Goal: Task Accomplishment & Management: Complete application form

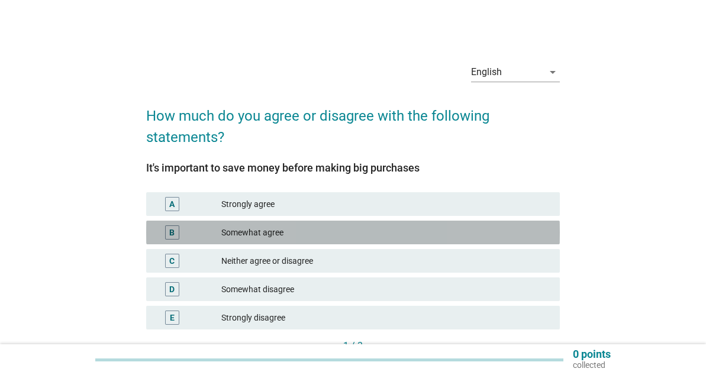
click at [268, 236] on div "Somewhat agree" at bounding box center [385, 232] width 329 height 14
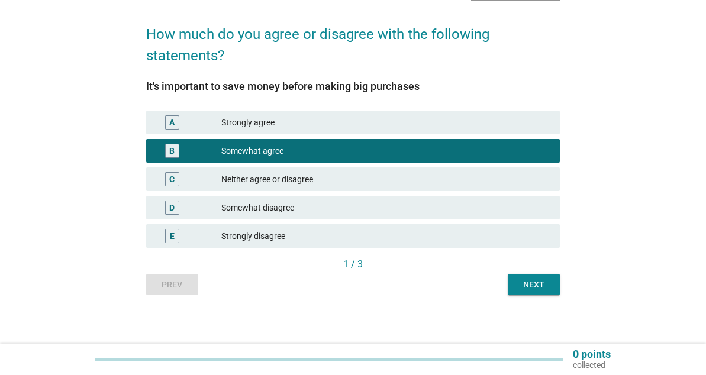
scroll to position [86, 0]
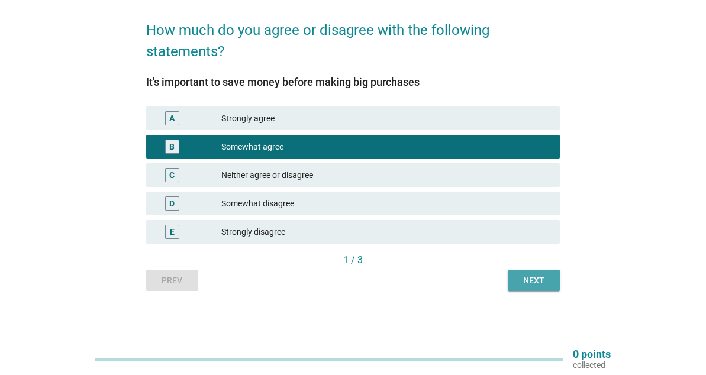
click at [531, 283] on div "Next" at bounding box center [533, 281] width 33 height 12
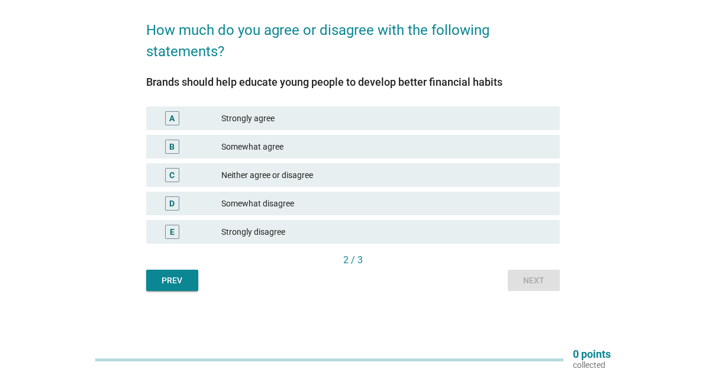
scroll to position [0, 0]
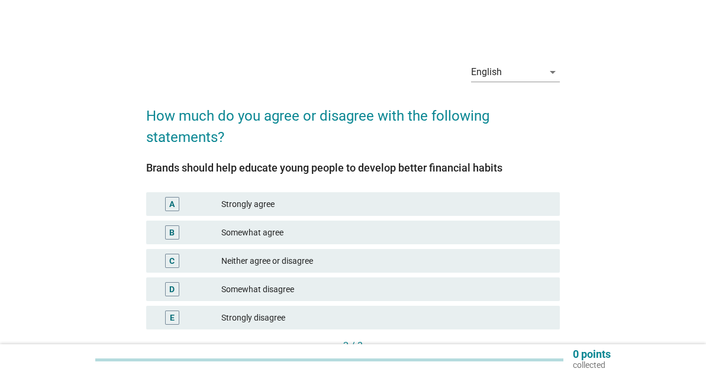
click at [340, 225] on div "Somewhat agree" at bounding box center [385, 232] width 329 height 14
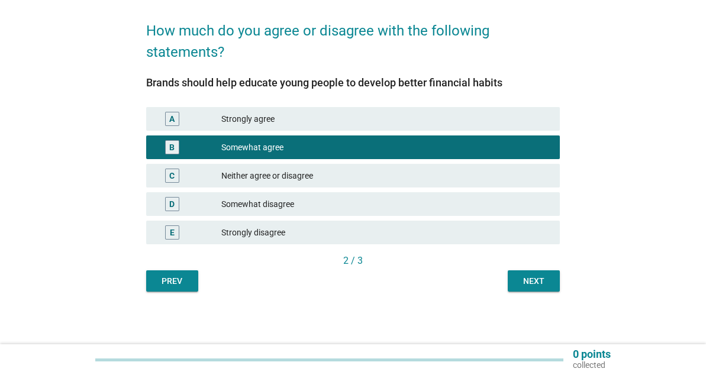
scroll to position [86, 0]
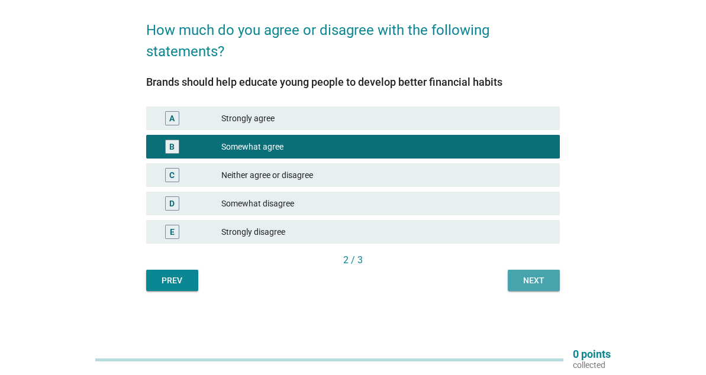
click at [526, 278] on div "Next" at bounding box center [533, 281] width 33 height 12
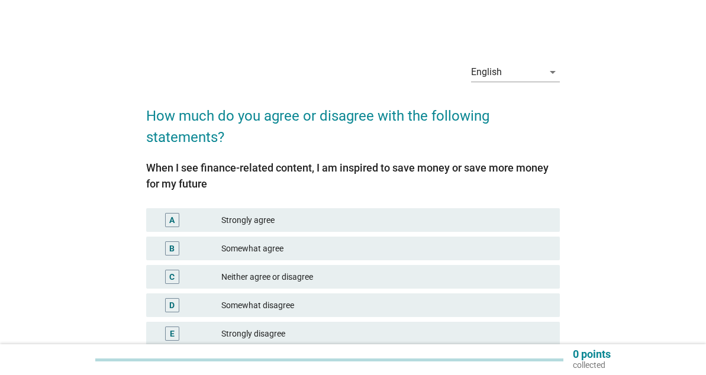
click at [327, 244] on div "Somewhat agree" at bounding box center [385, 248] width 329 height 14
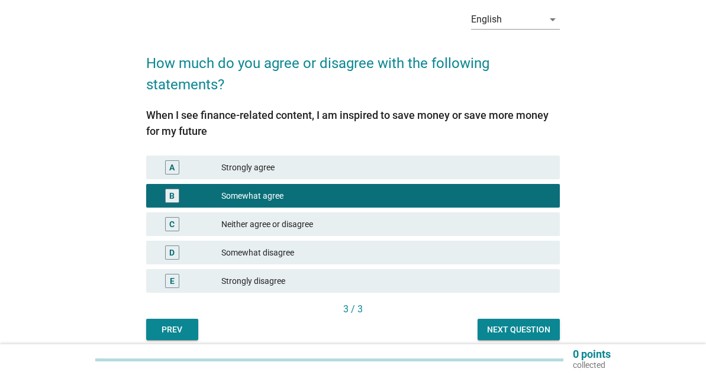
scroll to position [102, 0]
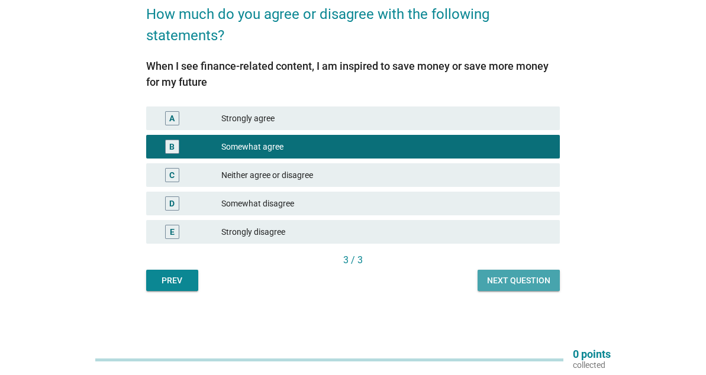
click at [518, 276] on div "Next question" at bounding box center [518, 281] width 63 height 12
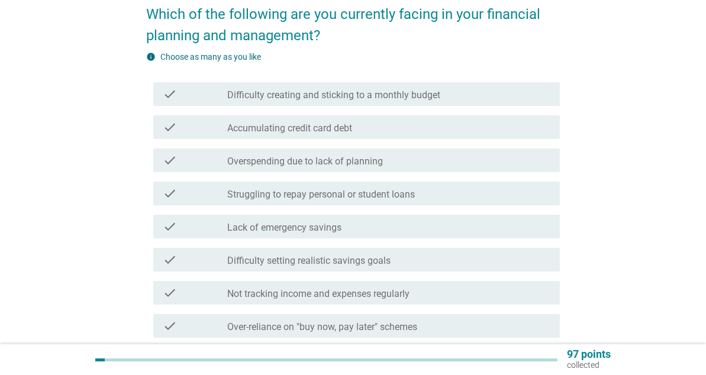
scroll to position [0, 0]
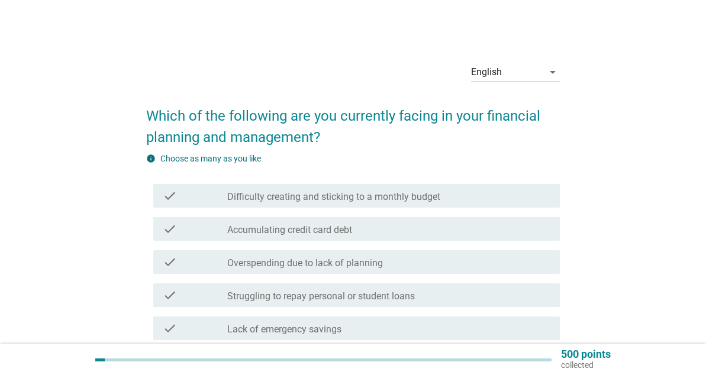
click at [321, 198] on label "Difficulty creating and sticking to a monthly budget" at bounding box center [333, 197] width 213 height 12
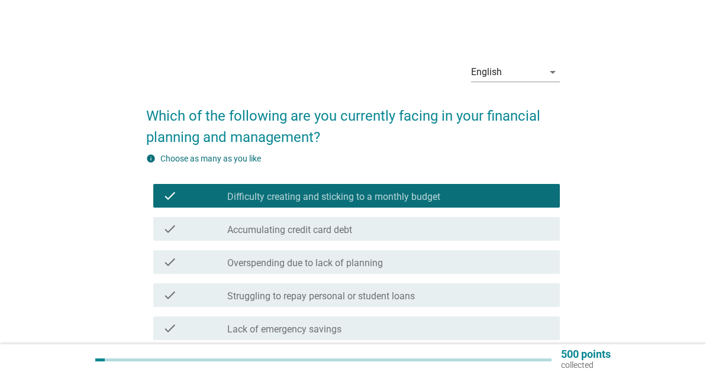
click at [327, 224] on div "check_box_outline_blank Accumulating credit card debt" at bounding box center [388, 229] width 323 height 14
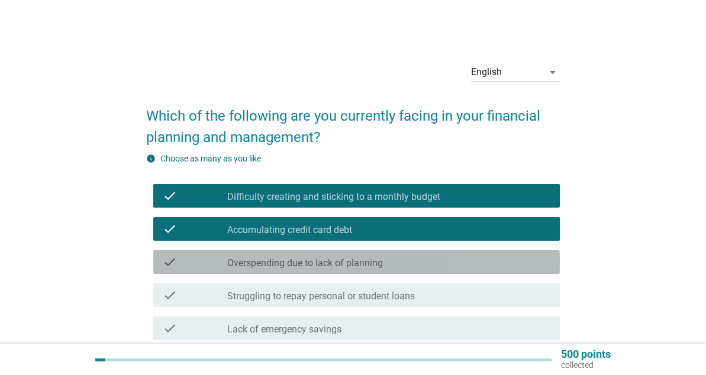
click at [340, 257] on label "Overspending due to lack of planning" at bounding box center [305, 263] width 156 height 12
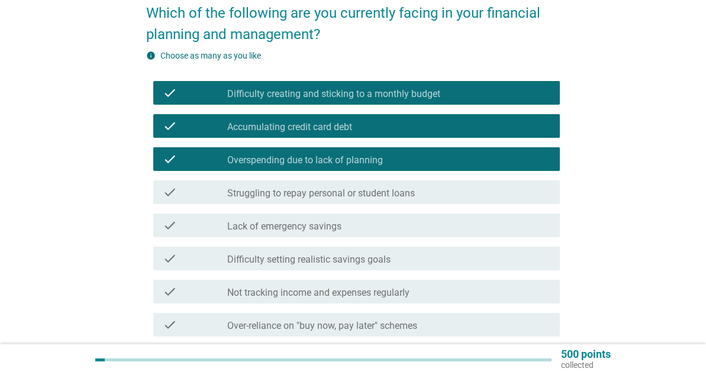
scroll to position [118, 0]
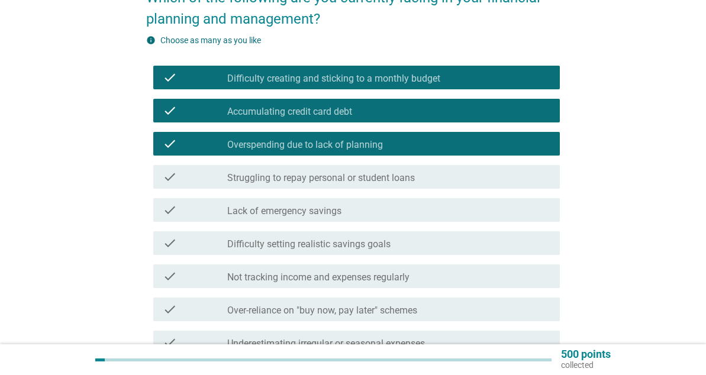
click at [374, 212] on div "check_box_outline_blank Lack of emergency savings" at bounding box center [388, 210] width 323 height 14
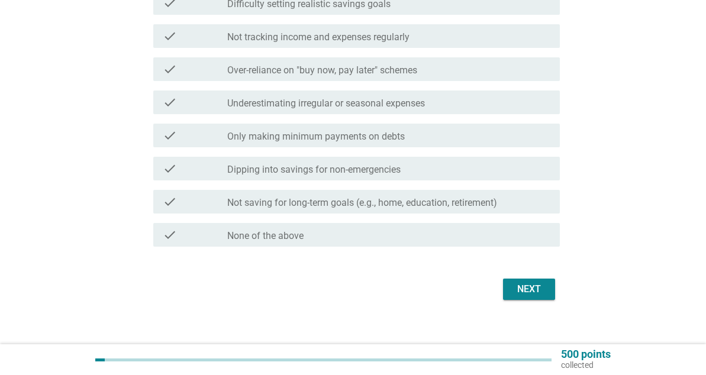
scroll to position [371, 0]
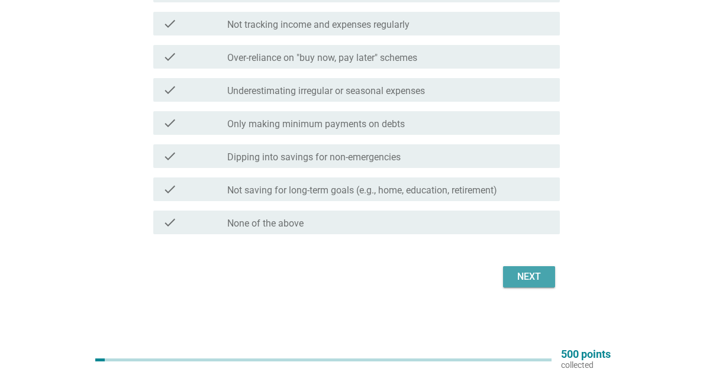
click at [513, 276] on div "Next" at bounding box center [529, 277] width 33 height 14
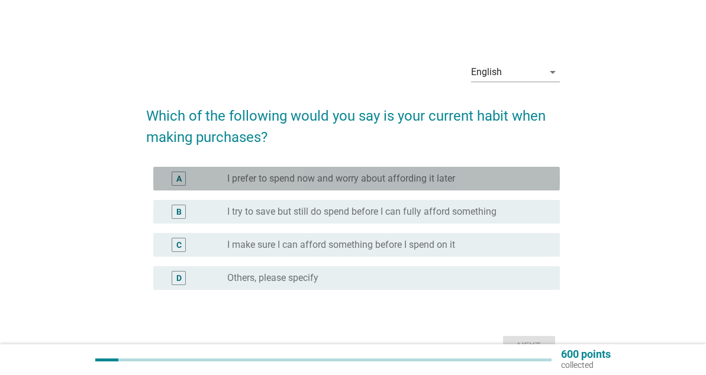
click at [357, 176] on label "I prefer to spend now and worry about affording it later" at bounding box center [341, 179] width 228 height 12
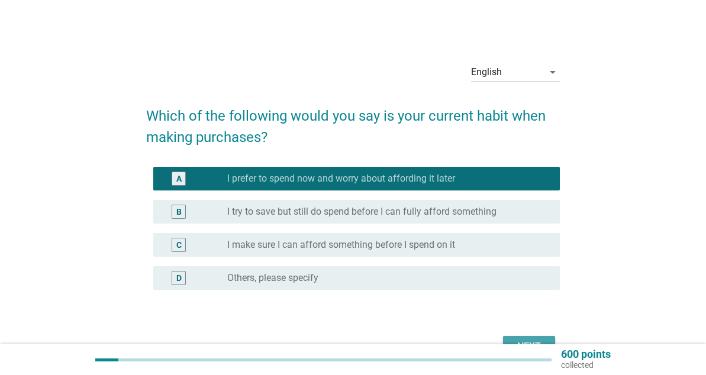
click at [528, 337] on button "Next" at bounding box center [529, 346] width 52 height 21
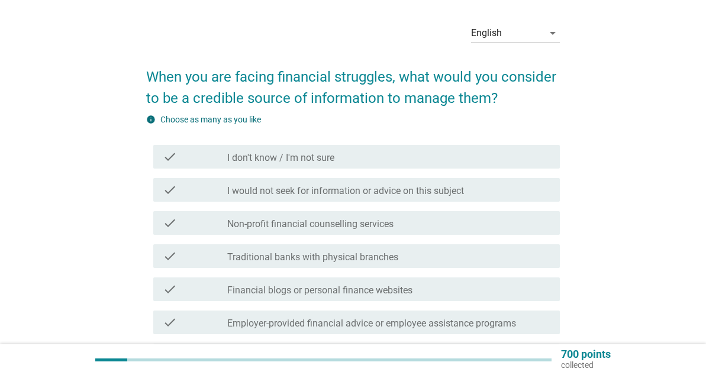
scroll to position [59, 0]
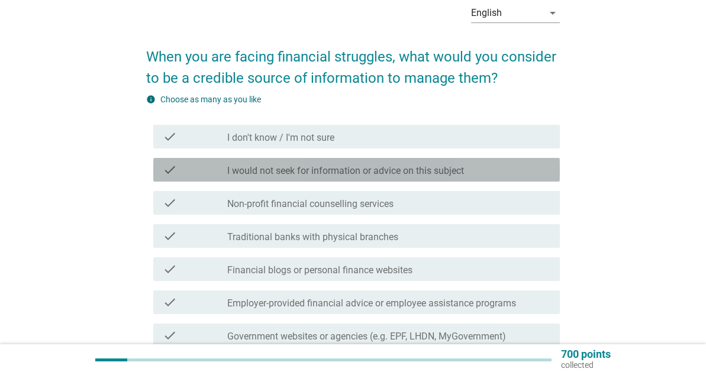
click at [402, 174] on label "I would not seek for information or advice on this subject" at bounding box center [345, 171] width 237 height 12
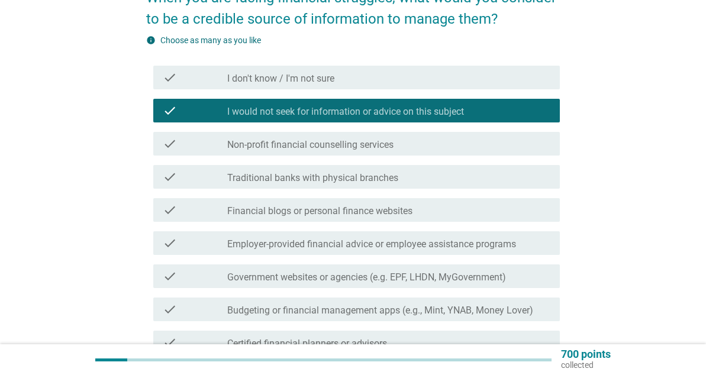
scroll to position [178, 0]
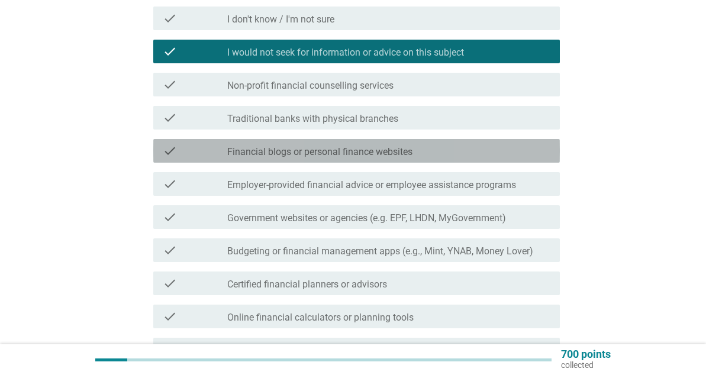
click at [402, 148] on label "Financial blogs or personal finance websites" at bounding box center [319, 152] width 185 height 12
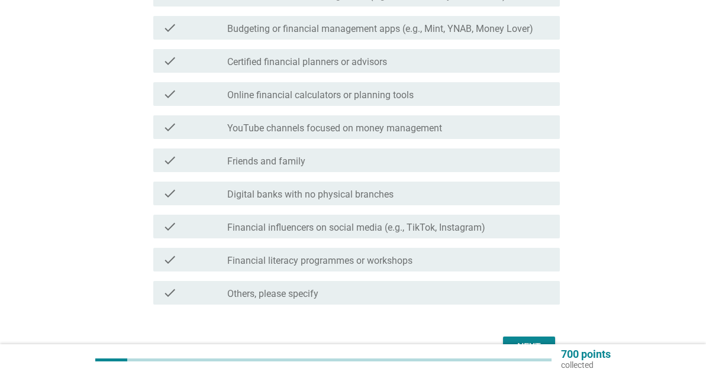
scroll to position [470, 0]
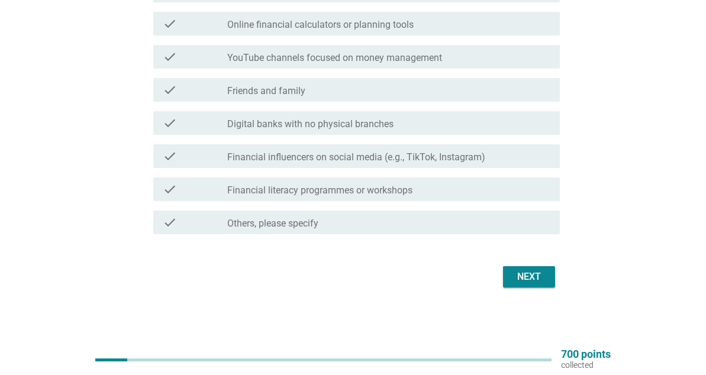
click at [428, 157] on label "Financial influencers on social media (e.g., TikTok, Instagram)" at bounding box center [356, 158] width 258 height 12
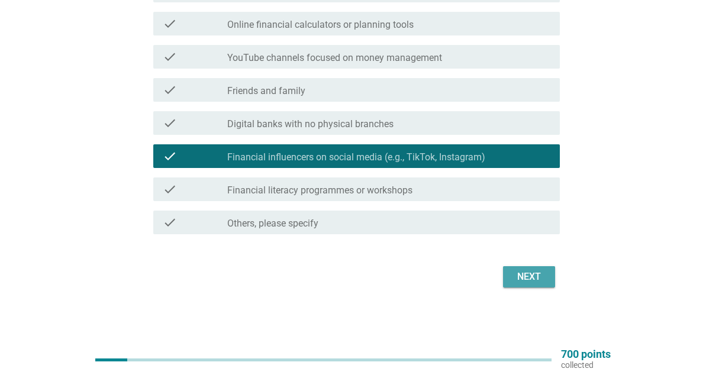
click at [546, 276] on button "Next" at bounding box center [529, 276] width 52 height 21
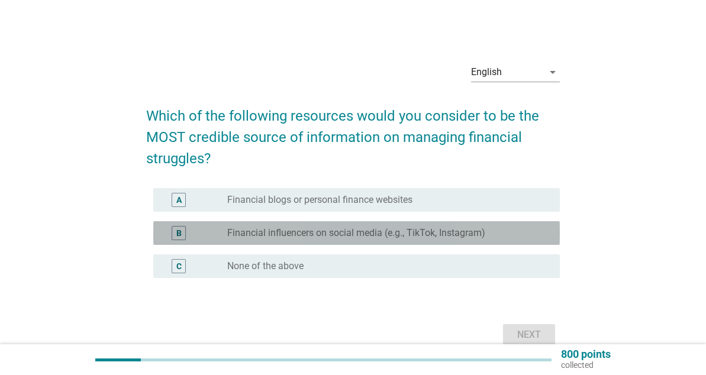
click at [260, 227] on label "Financial influencers on social media (e.g., TikTok, Instagram)" at bounding box center [356, 233] width 258 height 12
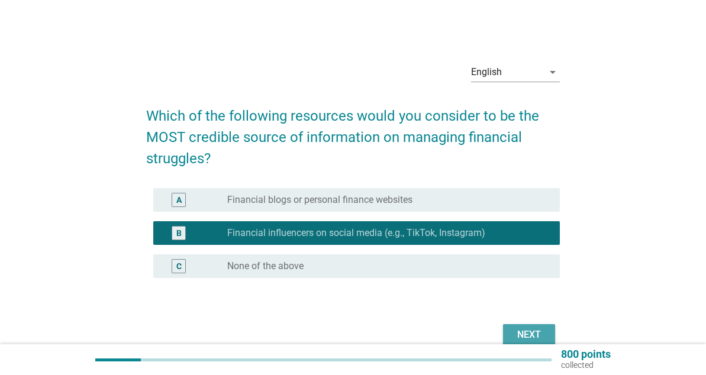
click at [533, 331] on div "Next" at bounding box center [529, 335] width 33 height 14
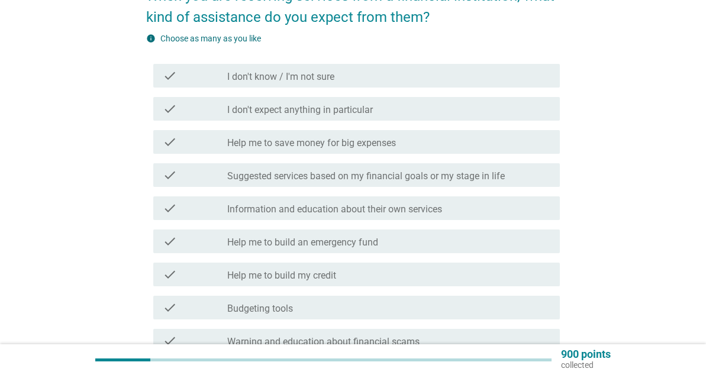
scroll to position [118, 0]
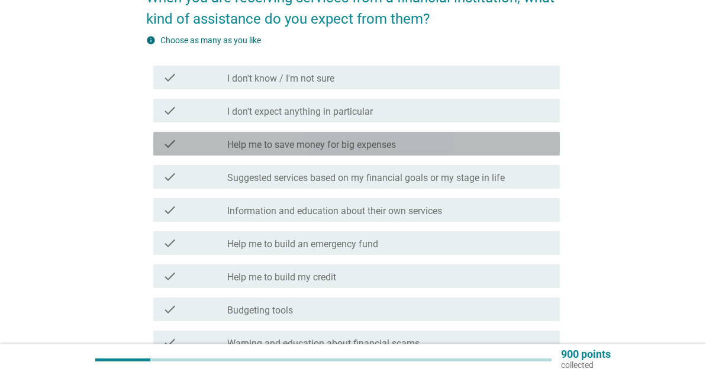
click at [326, 151] on div "check check_box_outline_blank Help me to save money for big expenses" at bounding box center [356, 144] width 407 height 24
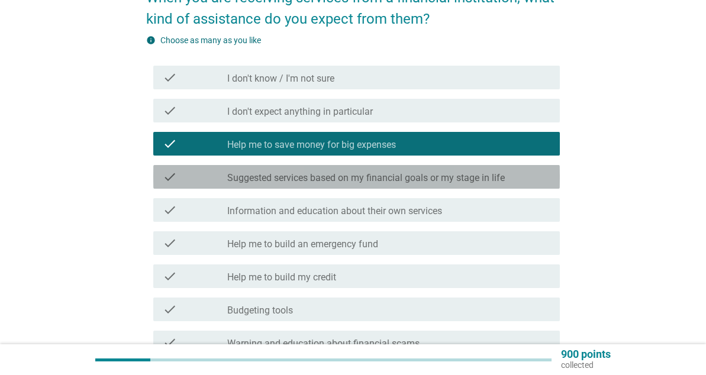
click at [350, 185] on div "check check_box_outline_blank Suggested services based on my financial goals or…" at bounding box center [356, 177] width 407 height 24
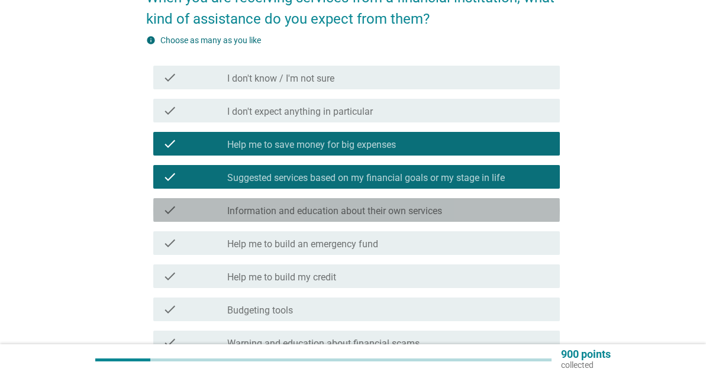
click at [349, 221] on div "check check_box_outline_blank Information and education about their own services" at bounding box center [356, 210] width 407 height 24
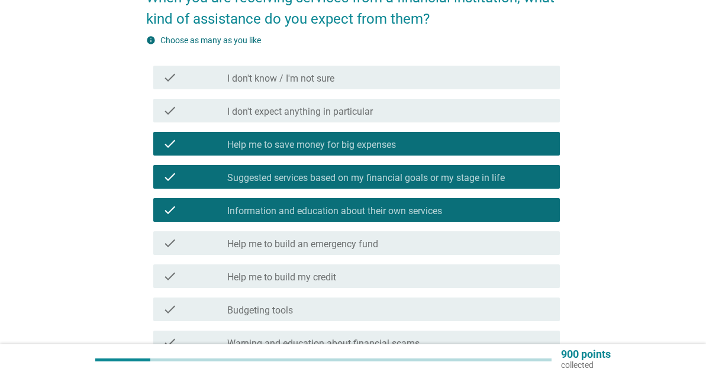
click at [352, 249] on label "Help me to build an emergency fund" at bounding box center [302, 244] width 151 height 12
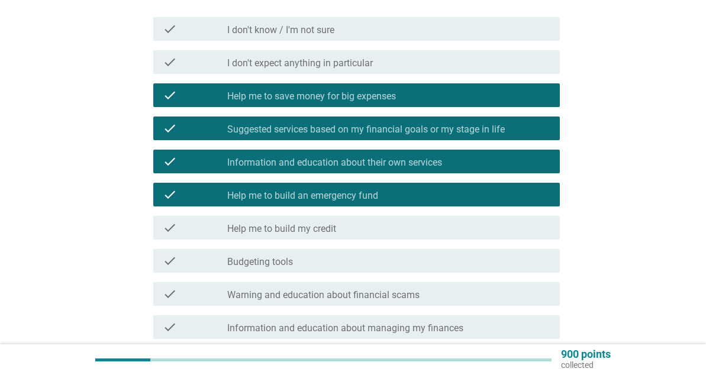
scroll to position [237, 0]
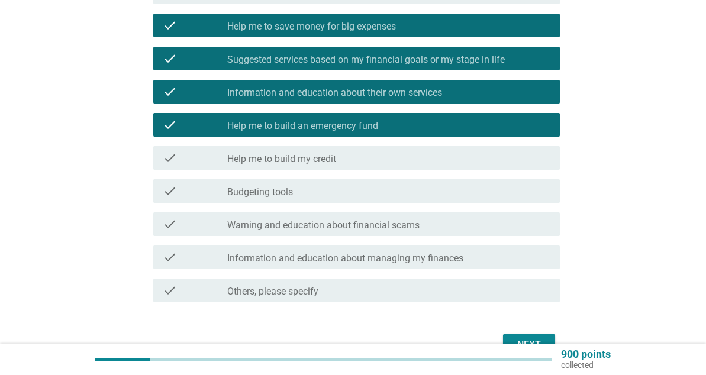
click at [346, 151] on div "check_box_outline_blank Help me to build my credit" at bounding box center [388, 158] width 323 height 14
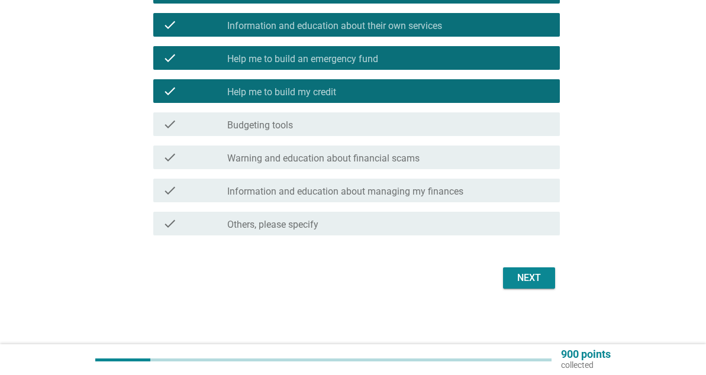
scroll to position [305, 0]
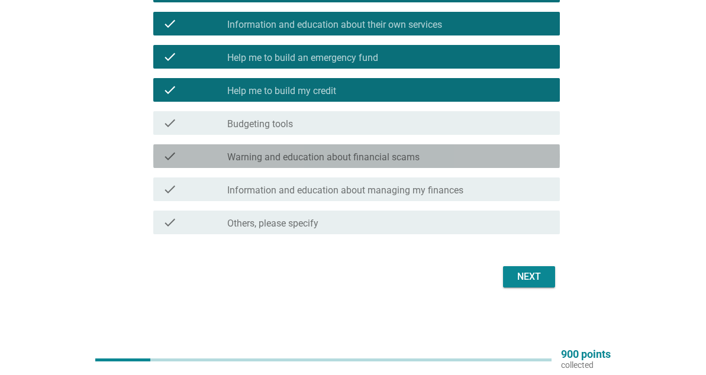
click at [441, 156] on div "check_box_outline_blank Warning and education about financial scams" at bounding box center [388, 156] width 323 height 14
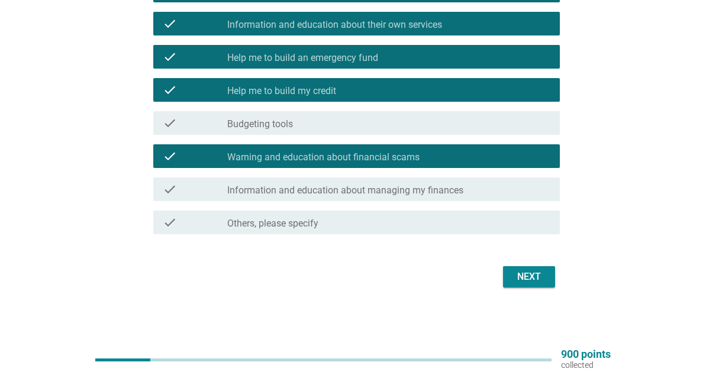
click at [459, 187] on label "Information and education about managing my finances" at bounding box center [345, 191] width 236 height 12
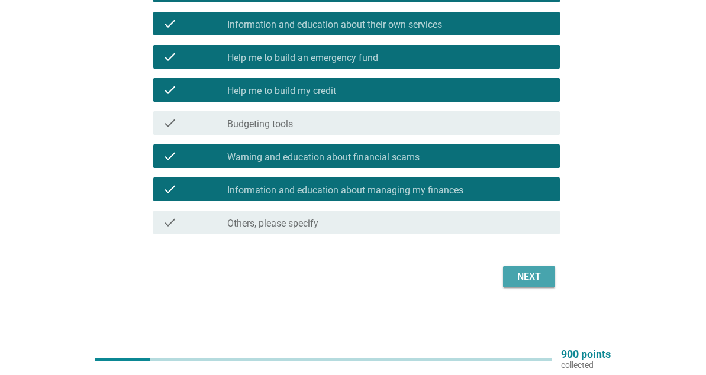
click at [520, 278] on div "Next" at bounding box center [529, 277] width 33 height 14
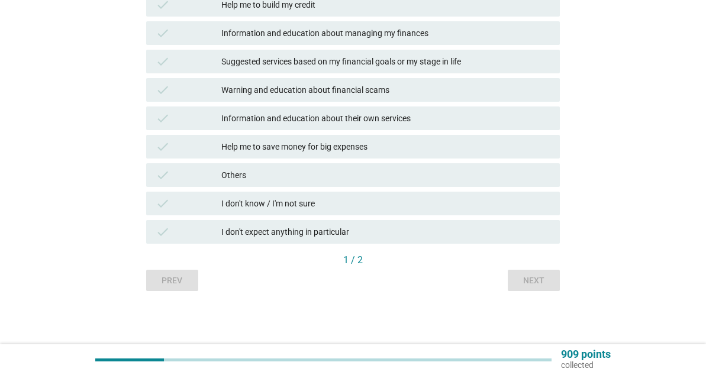
scroll to position [0, 0]
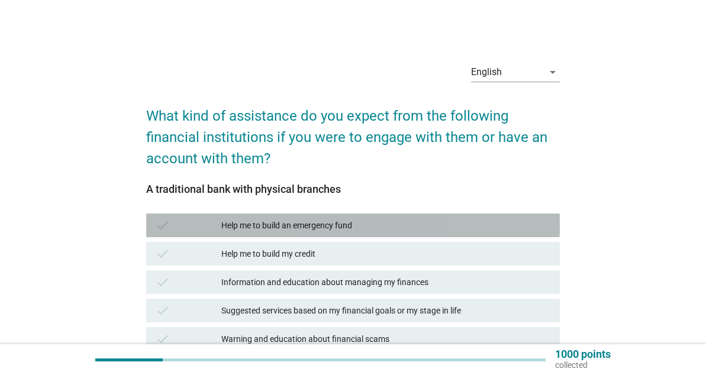
click at [246, 228] on div "Help me to build an emergency fund" at bounding box center [385, 225] width 329 height 14
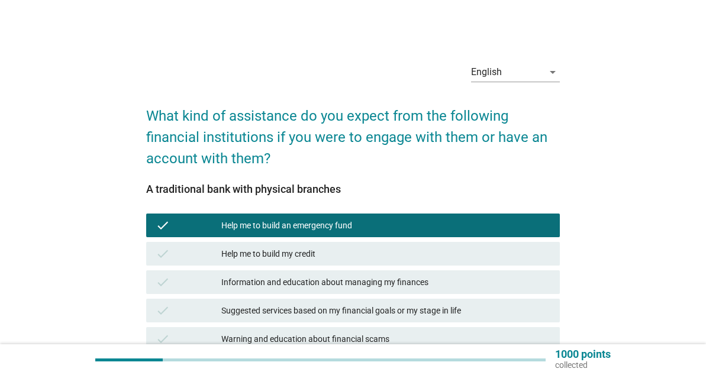
scroll to position [59, 0]
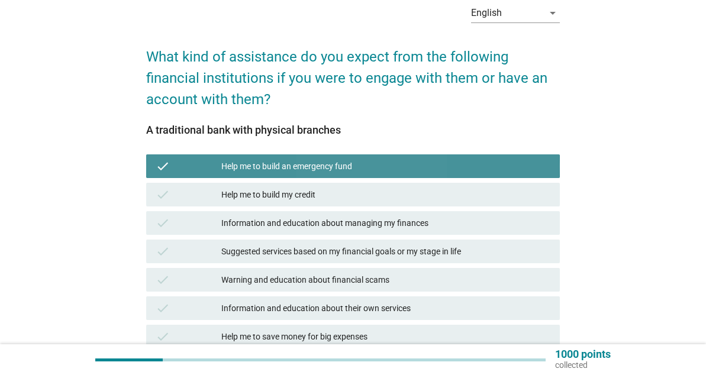
click at [336, 166] on div "Help me to build an emergency fund" at bounding box center [385, 166] width 329 height 14
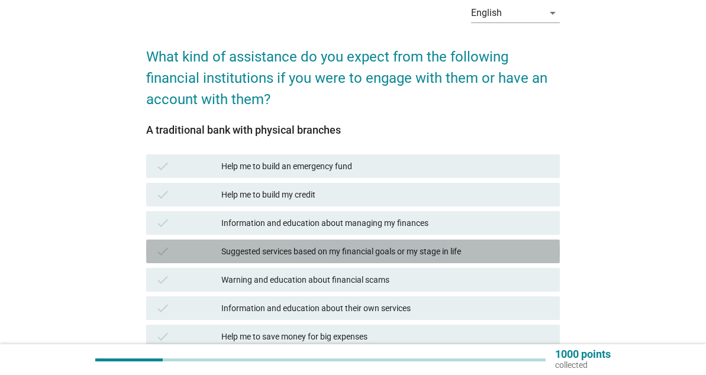
click at [374, 254] on div "Suggested services based on my financial goals or my stage in life" at bounding box center [385, 251] width 329 height 14
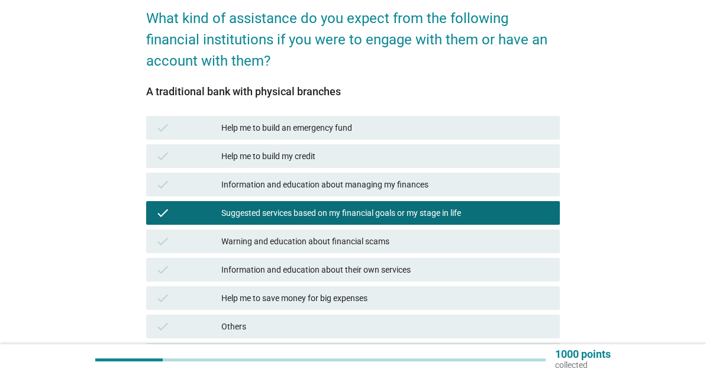
scroll to position [118, 0]
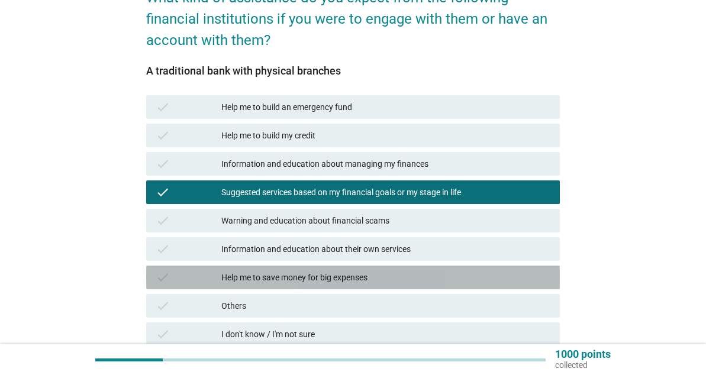
click at [362, 283] on div "Help me to save money for big expenses" at bounding box center [385, 277] width 329 height 14
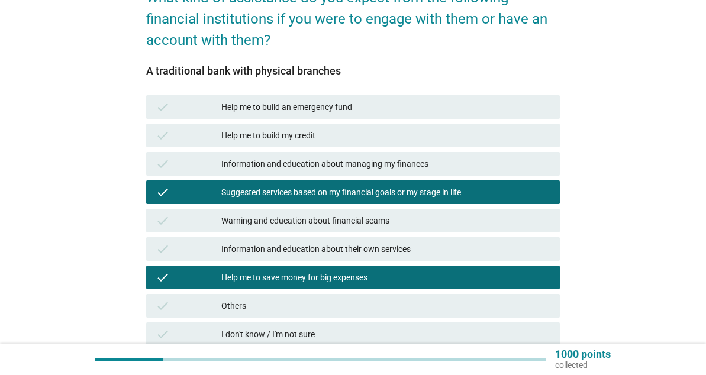
click at [373, 250] on div "Information and education about their own services" at bounding box center [385, 249] width 329 height 14
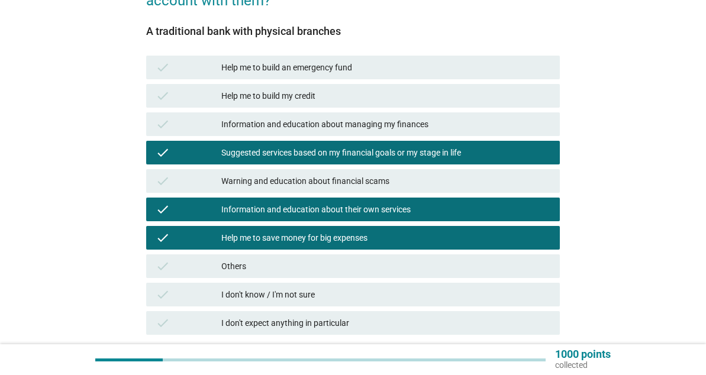
scroll to position [237, 0]
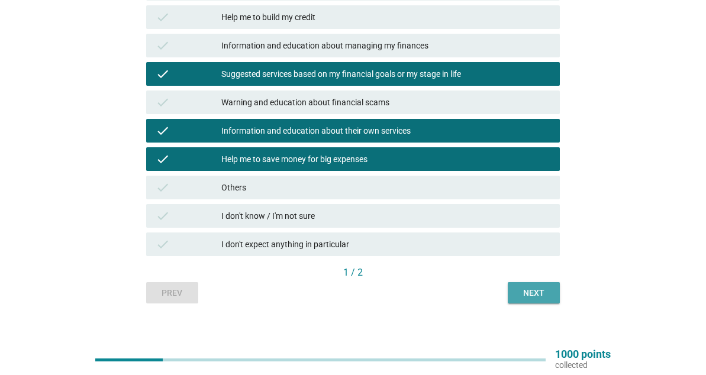
click at [521, 288] on div "Next" at bounding box center [533, 293] width 33 height 12
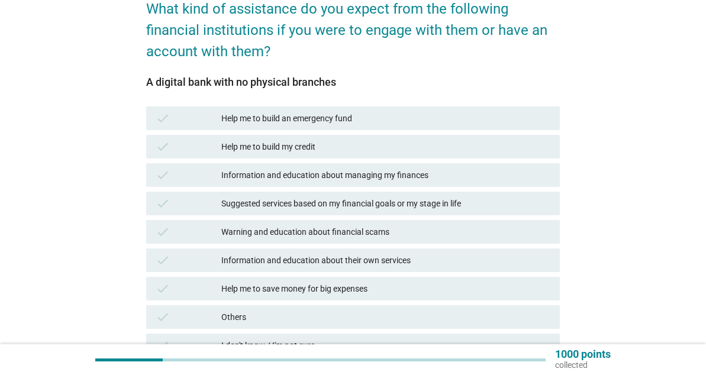
scroll to position [118, 0]
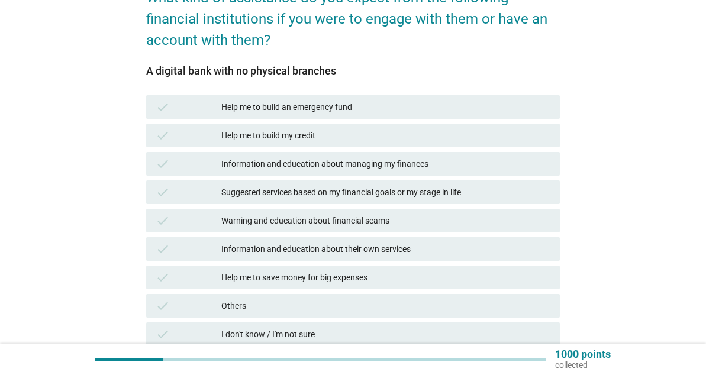
click at [373, 271] on div "Help me to save money for big expenses" at bounding box center [385, 277] width 329 height 14
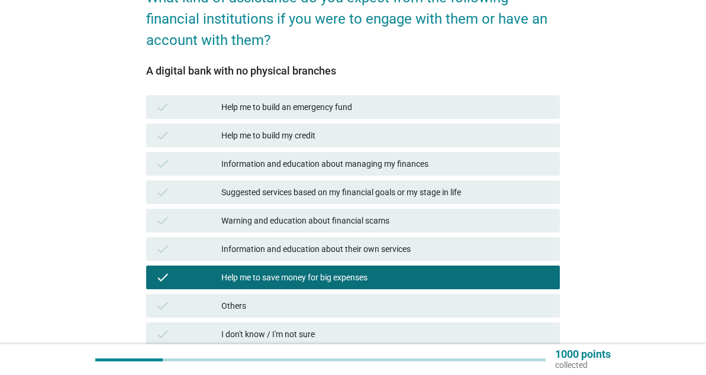
click at [350, 108] on div "Help me to build an emergency fund" at bounding box center [385, 107] width 329 height 14
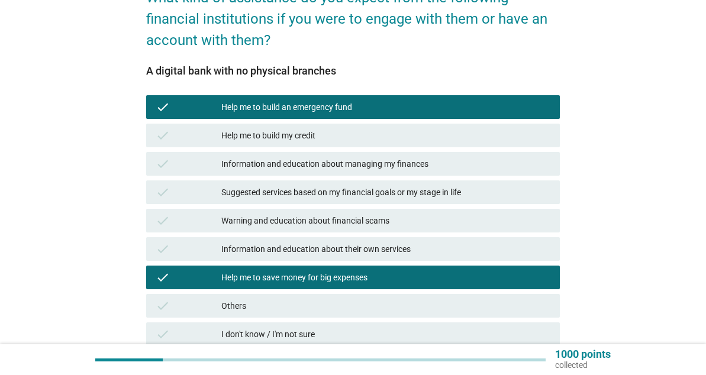
click at [347, 131] on div "Help me to build my credit" at bounding box center [385, 135] width 329 height 14
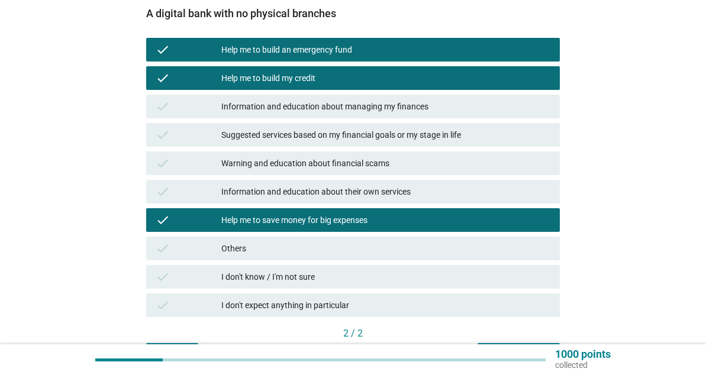
scroll to position [249, 0]
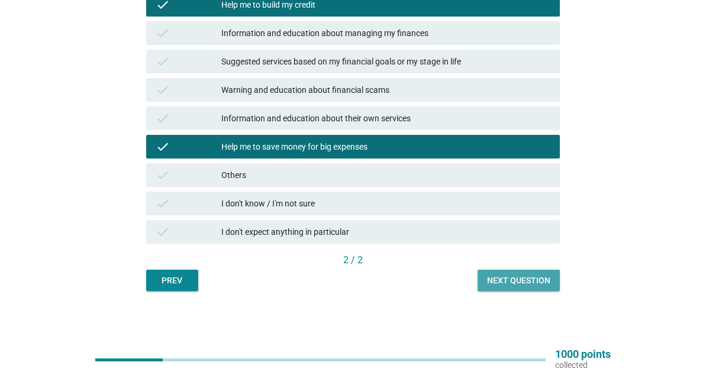
click at [531, 280] on div "Next question" at bounding box center [518, 281] width 63 height 12
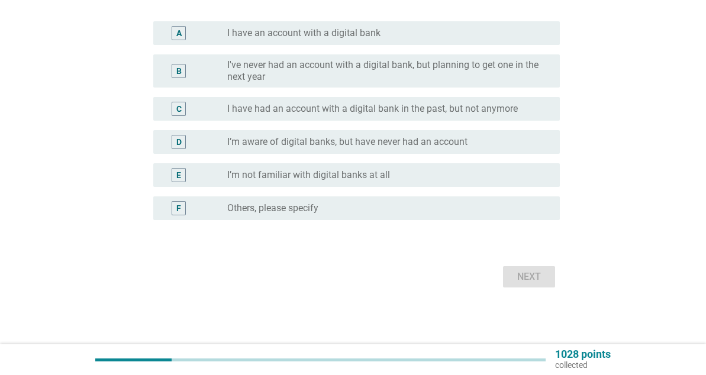
scroll to position [0, 0]
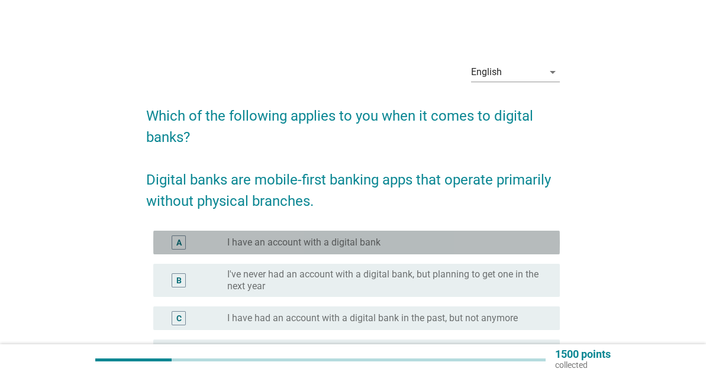
click at [245, 237] on label "I have an account with a digital bank" at bounding box center [303, 243] width 153 height 12
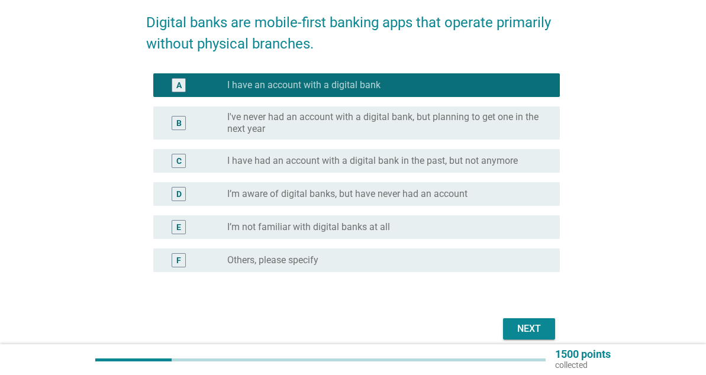
scroll to position [209, 0]
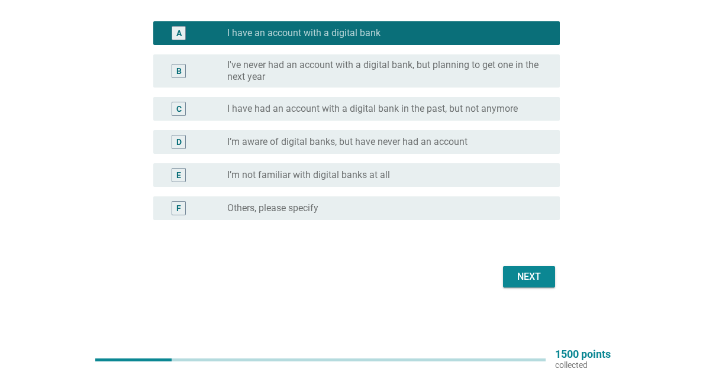
click at [532, 289] on div "Next" at bounding box center [353, 277] width 414 height 28
click at [530, 281] on div "Next" at bounding box center [529, 277] width 33 height 14
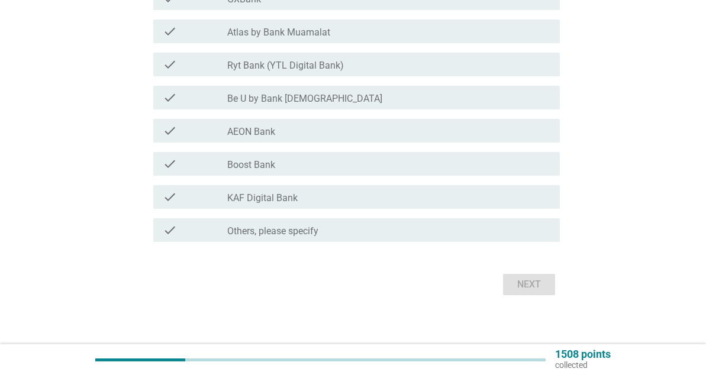
scroll to position [0, 0]
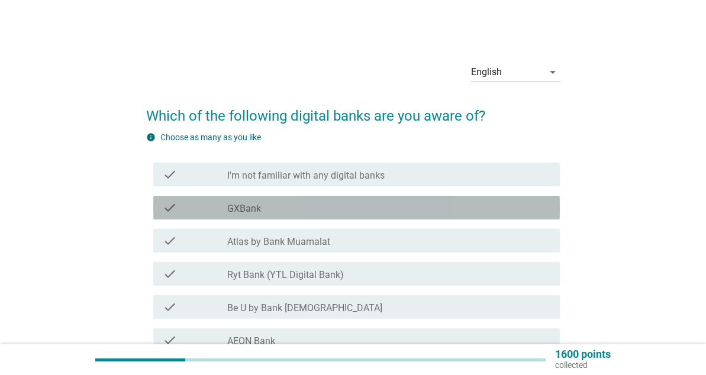
click at [269, 208] on div "check_box_outline_blank GXBank" at bounding box center [388, 208] width 323 height 14
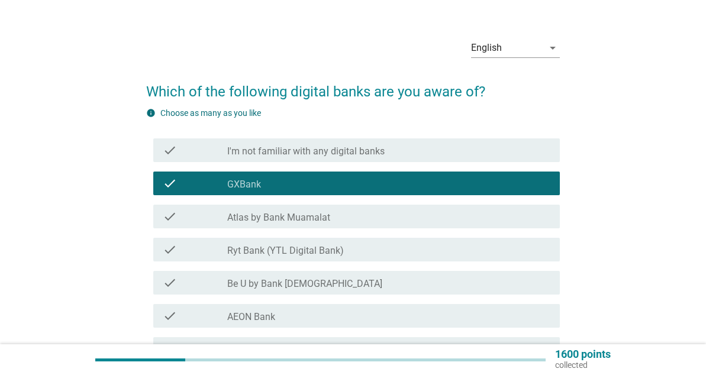
scroll to position [59, 0]
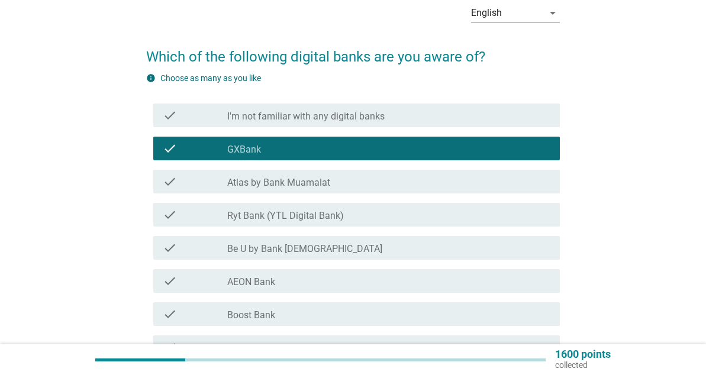
click at [295, 252] on label "Be U by Bank [DEMOGRAPHIC_DATA]" at bounding box center [304, 249] width 155 height 12
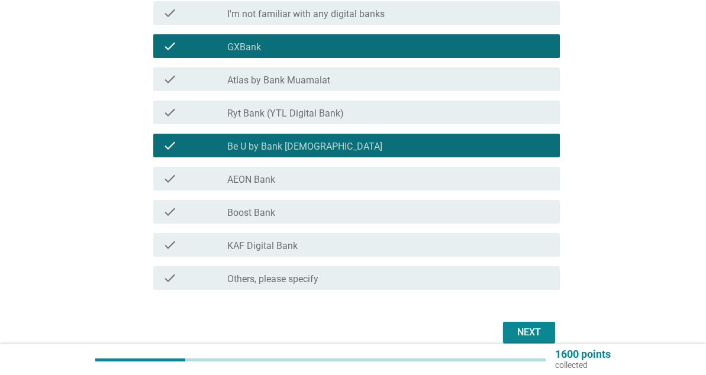
scroll to position [178, 0]
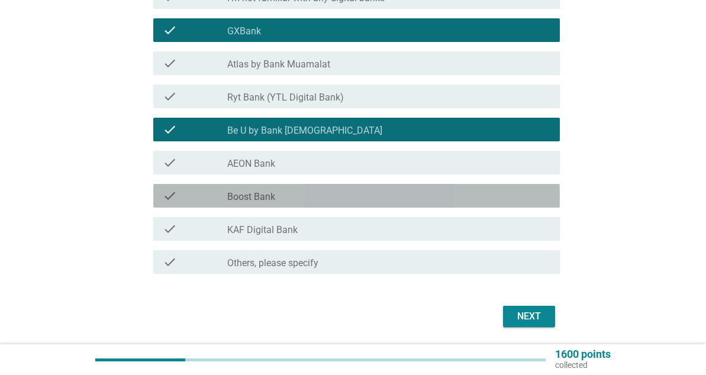
click at [297, 196] on div "check_box_outline_blank Boost Bank" at bounding box center [388, 196] width 323 height 14
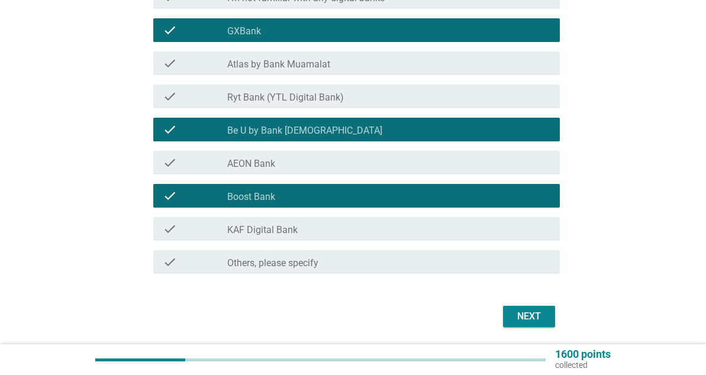
click at [515, 312] on div "Next" at bounding box center [529, 317] width 33 height 14
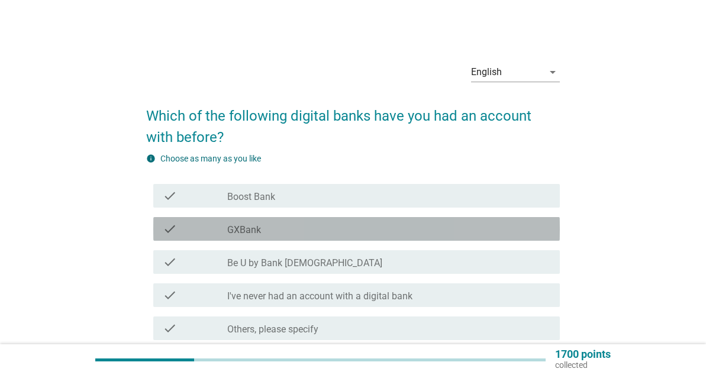
click at [272, 230] on div "check_box_outline_blank GXBank" at bounding box center [388, 229] width 323 height 14
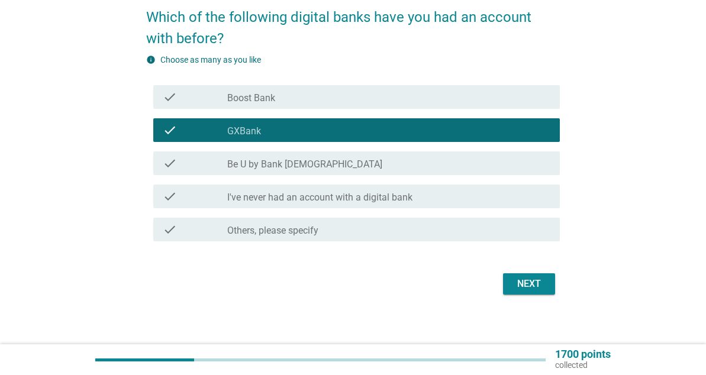
scroll to position [106, 0]
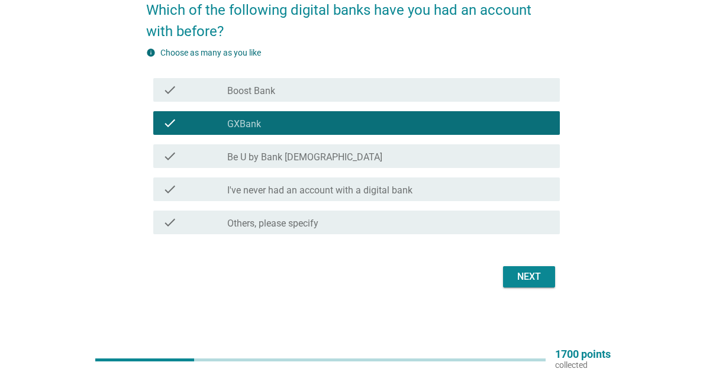
click at [526, 275] on div "Next" at bounding box center [529, 277] width 33 height 14
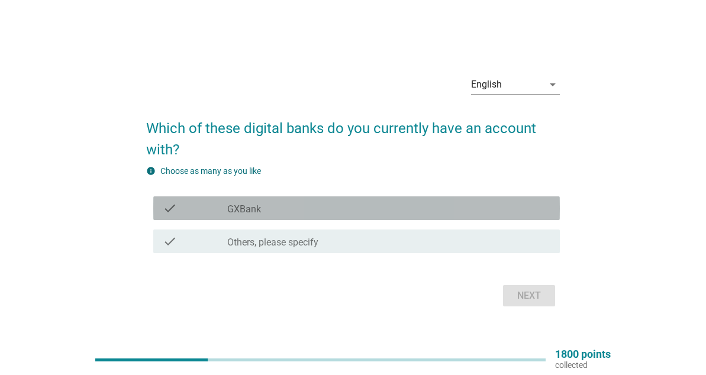
click at [337, 208] on div "check_box GXBank" at bounding box center [388, 208] width 323 height 14
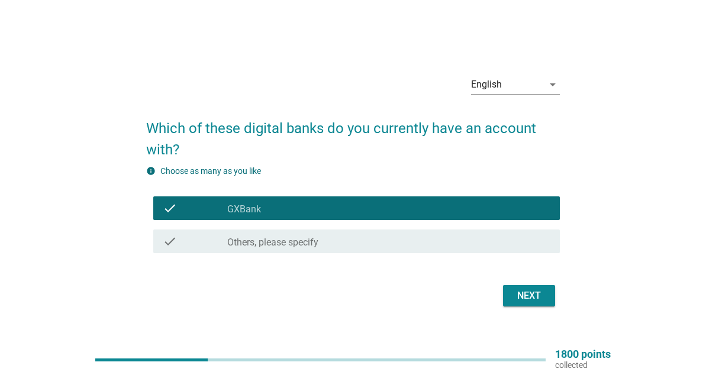
click at [517, 292] on div "Next" at bounding box center [529, 296] width 33 height 14
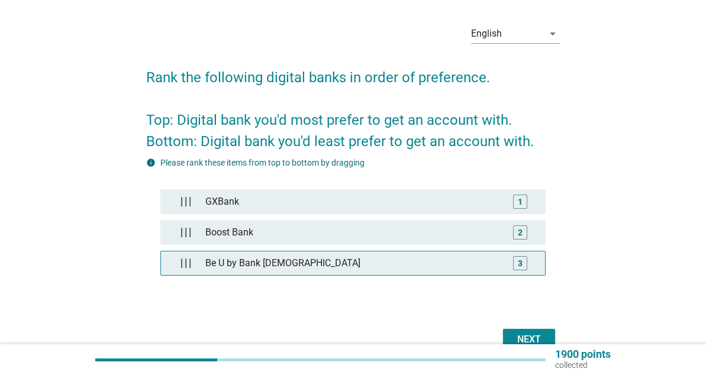
scroll to position [59, 0]
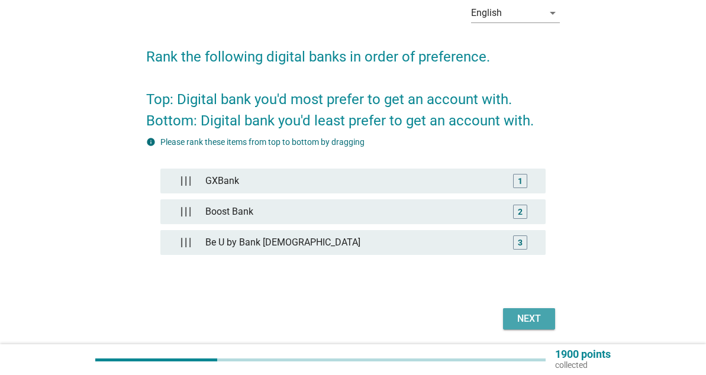
click at [525, 315] on div "Next" at bounding box center [529, 319] width 33 height 14
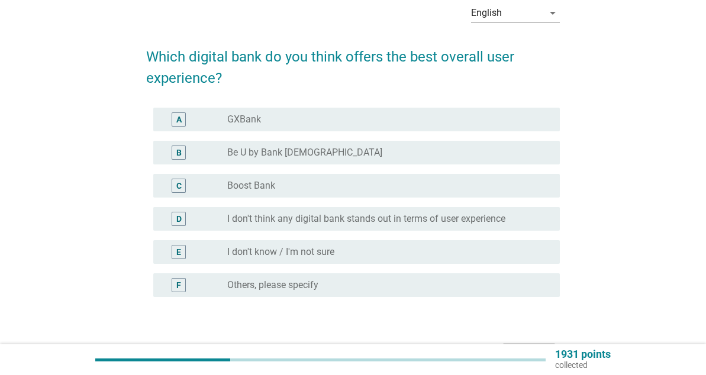
scroll to position [0, 0]
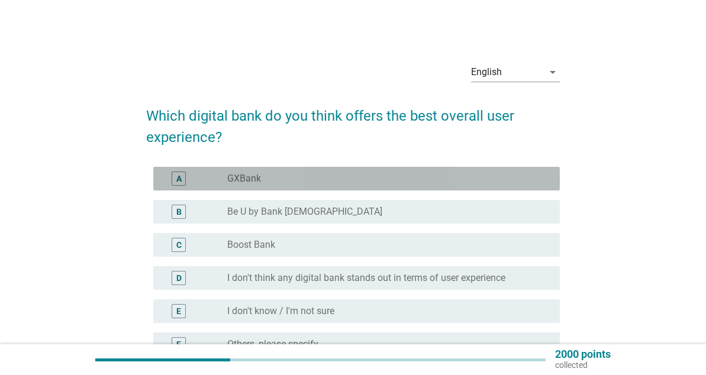
click at [264, 178] on div "radio_button_unchecked GXBank" at bounding box center [384, 179] width 314 height 12
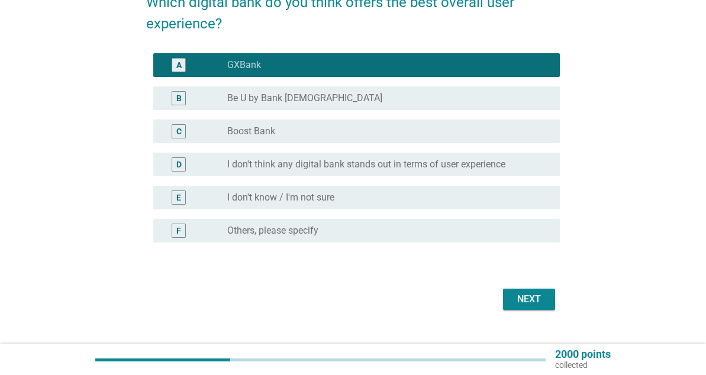
scroll to position [118, 0]
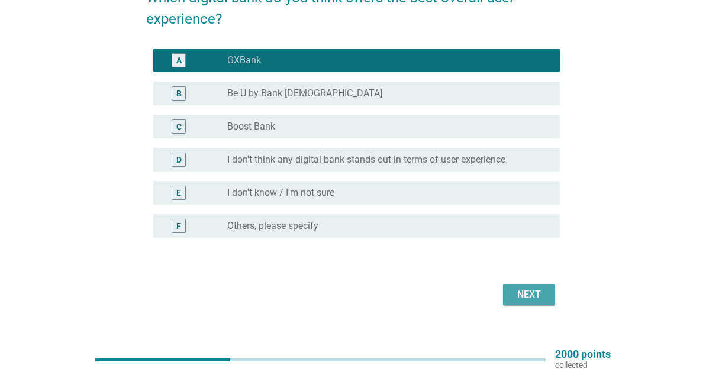
click at [525, 298] on div "Next" at bounding box center [529, 295] width 33 height 14
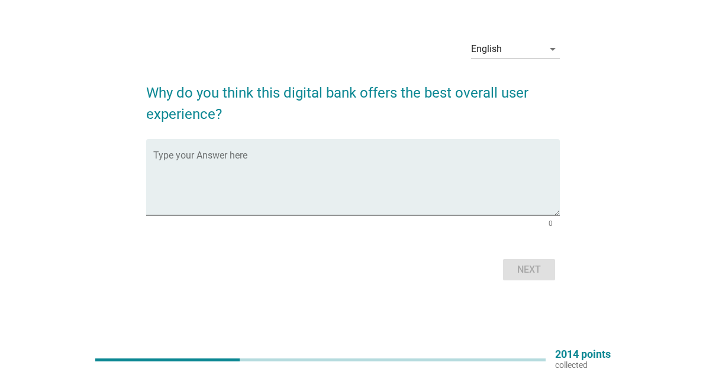
scroll to position [0, 0]
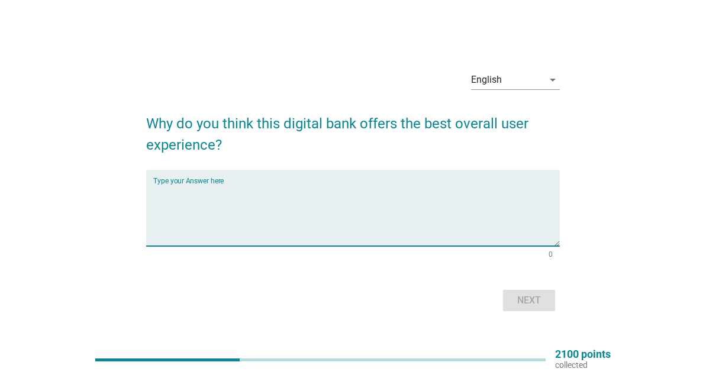
click at [304, 186] on textarea "Type your Answer here" at bounding box center [356, 215] width 407 height 62
type textarea "Connected with Grab app"
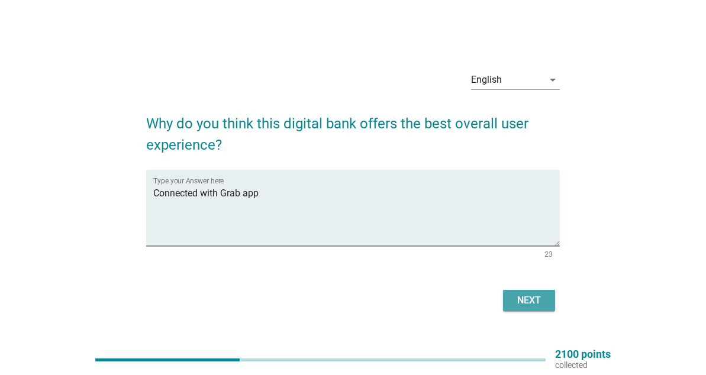
click at [517, 301] on div "Next" at bounding box center [529, 301] width 33 height 14
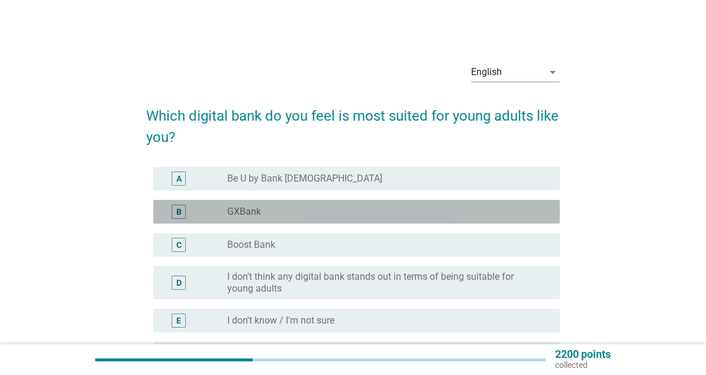
click at [279, 211] on div "radio_button_unchecked GXBank" at bounding box center [384, 212] width 314 height 12
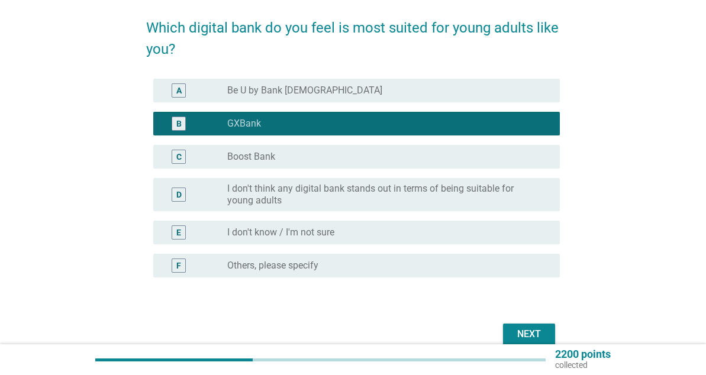
scroll to position [118, 0]
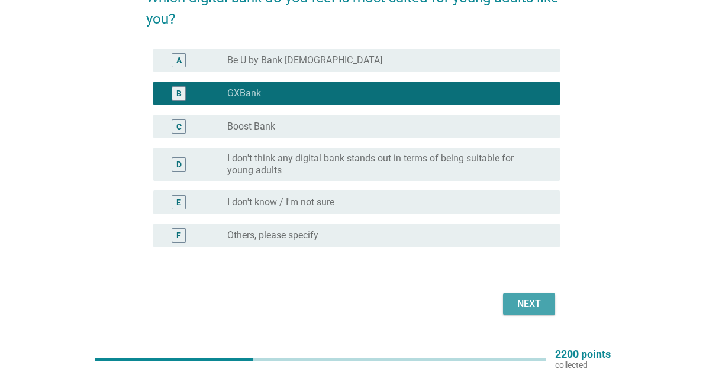
click at [520, 298] on div "Next" at bounding box center [529, 304] width 33 height 14
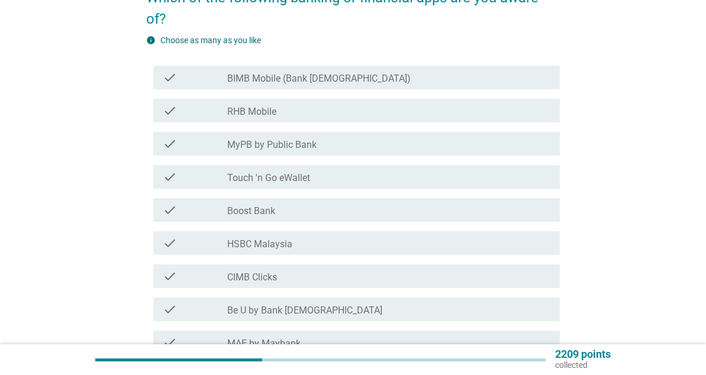
scroll to position [0, 0]
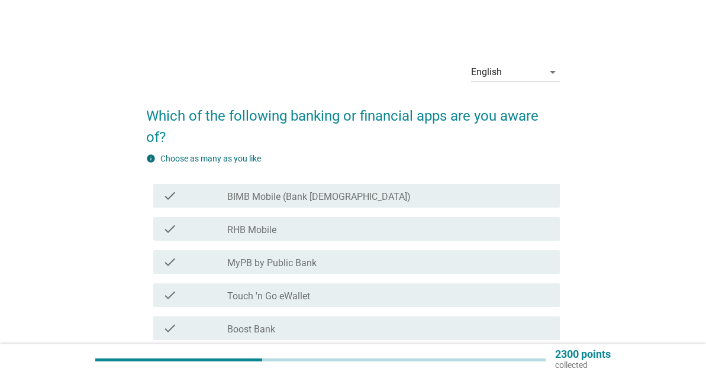
click at [263, 196] on label "BIMB Mobile (Bank [DEMOGRAPHIC_DATA])" at bounding box center [318, 197] width 183 height 12
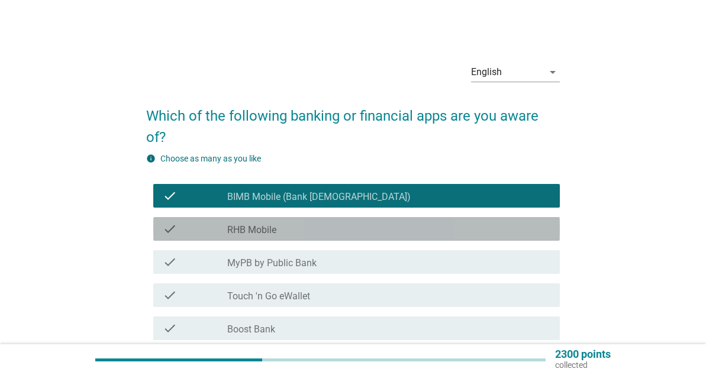
click at [264, 226] on label "RHB Mobile" at bounding box center [251, 230] width 49 height 12
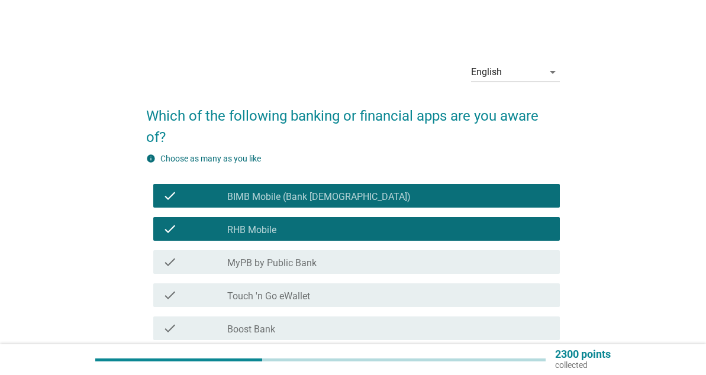
click at [278, 260] on label "MyPB by Public Bank" at bounding box center [271, 263] width 89 height 12
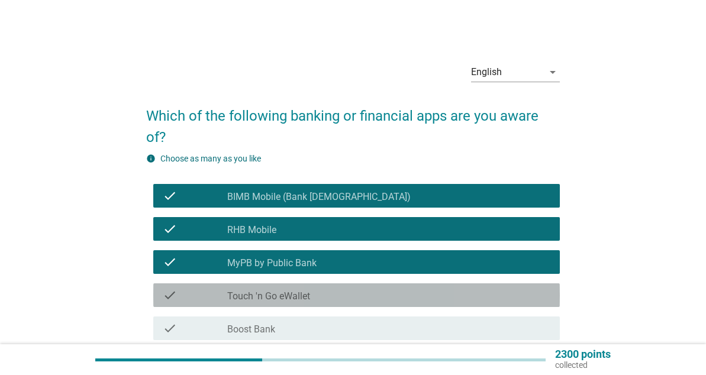
click at [284, 293] on label "Touch 'n Go eWallet" at bounding box center [268, 297] width 83 height 12
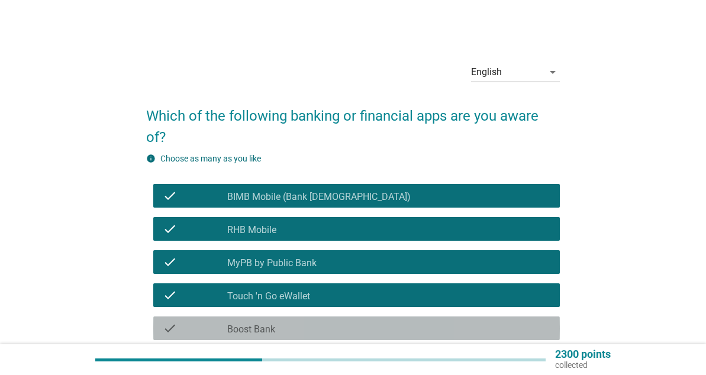
click at [294, 321] on div "check check_box_outline_blank Boost Bank" at bounding box center [356, 329] width 407 height 24
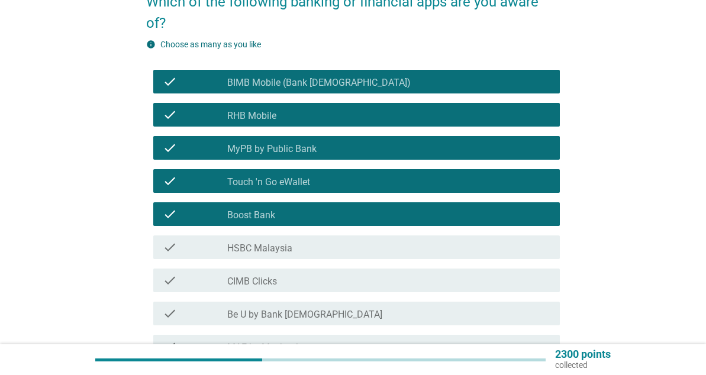
scroll to position [118, 0]
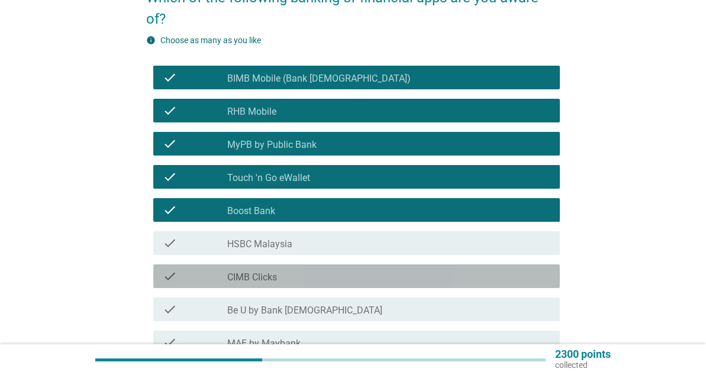
click at [289, 277] on div "check_box_outline_blank CIMB Clicks" at bounding box center [388, 276] width 323 height 14
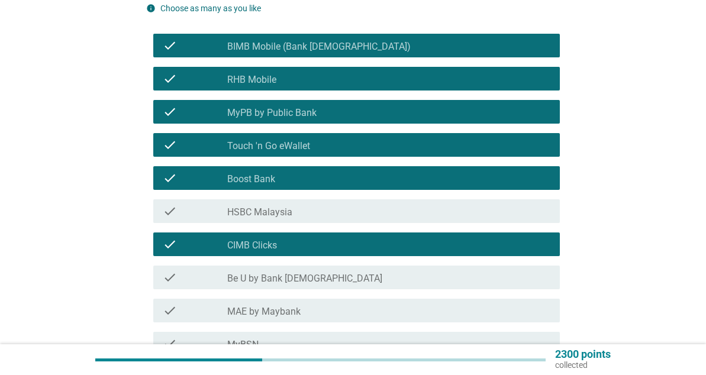
scroll to position [178, 0]
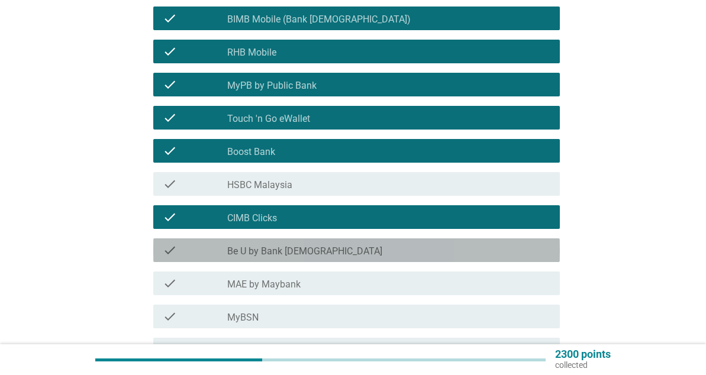
click at [295, 250] on label "Be U by Bank [DEMOGRAPHIC_DATA]" at bounding box center [304, 252] width 155 height 12
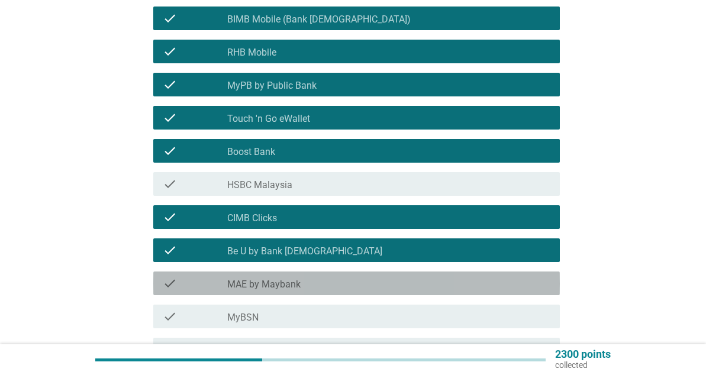
click at [301, 285] on div "check_box_outline_blank MAE by Maybank" at bounding box center [388, 283] width 323 height 14
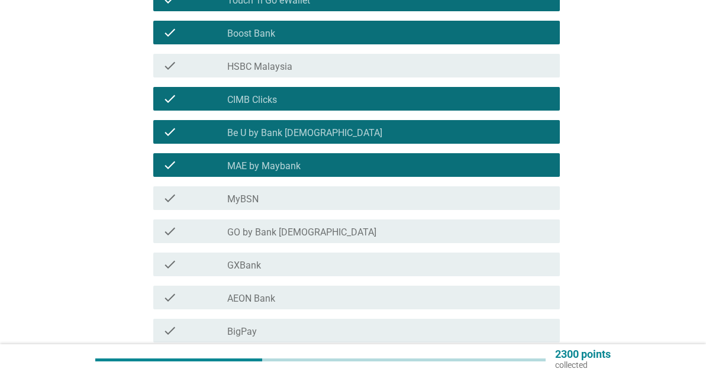
scroll to position [355, 0]
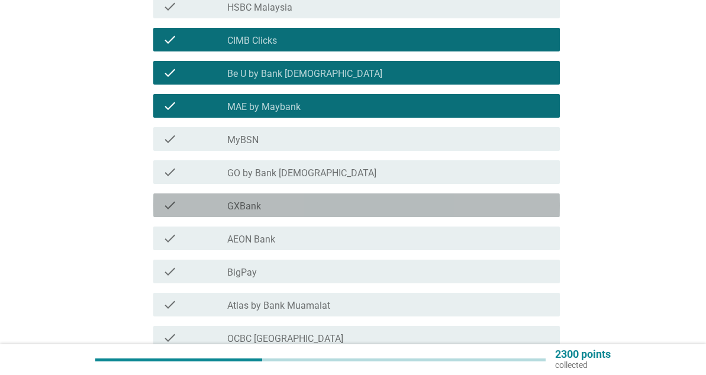
click at [287, 206] on div "check_box_outline_blank GXBank" at bounding box center [388, 205] width 323 height 14
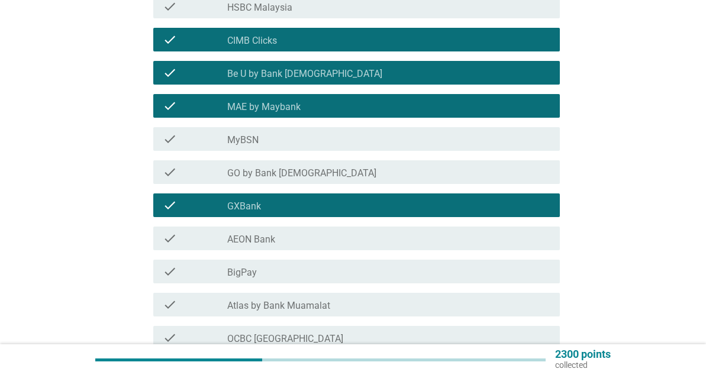
scroll to position [473, 0]
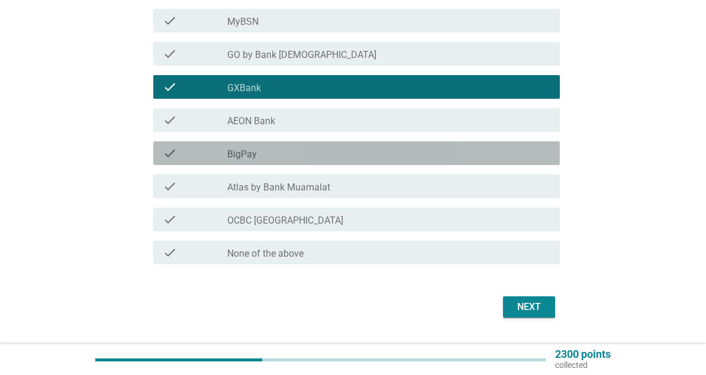
click at [286, 145] on div "check check_box_outline_blank BigPay" at bounding box center [356, 153] width 407 height 24
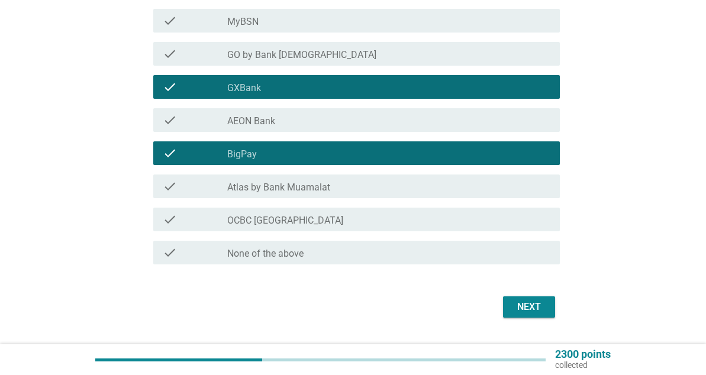
click at [513, 308] on div "Next" at bounding box center [529, 307] width 33 height 14
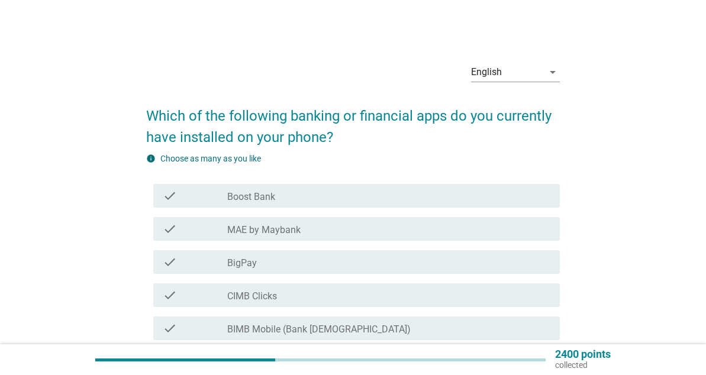
scroll to position [59, 0]
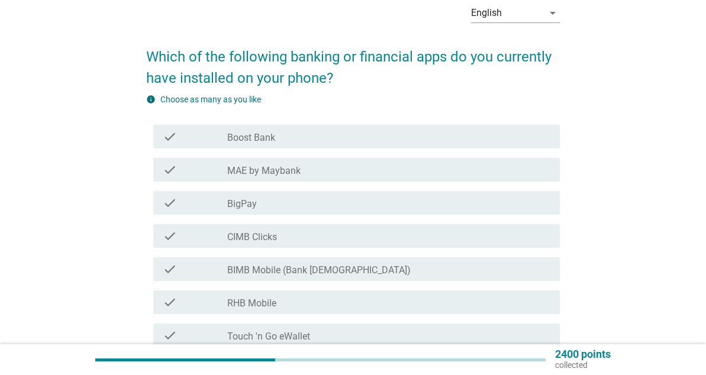
click at [275, 159] on div "check check_box_outline_blank MAE by Maybank" at bounding box center [356, 170] width 407 height 24
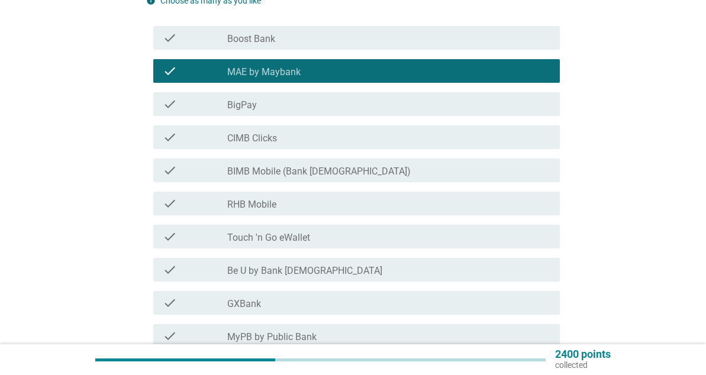
scroll to position [178, 0]
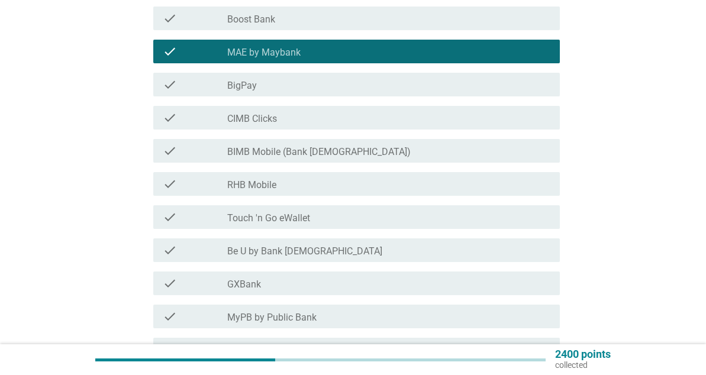
click at [278, 188] on div "check_box_outline_blank RHB Mobile" at bounding box center [388, 184] width 323 height 14
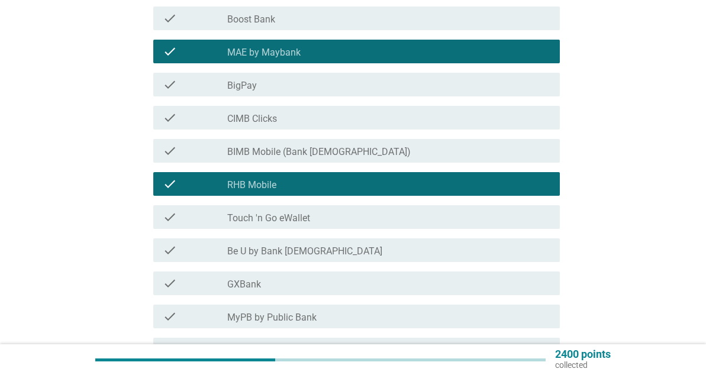
click at [284, 216] on label "Touch 'n Go eWallet" at bounding box center [268, 218] width 83 height 12
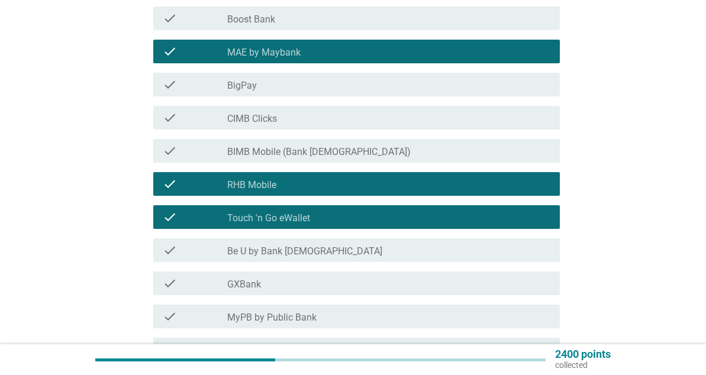
click at [286, 279] on div "check_box_outline_blank GXBank" at bounding box center [388, 283] width 323 height 14
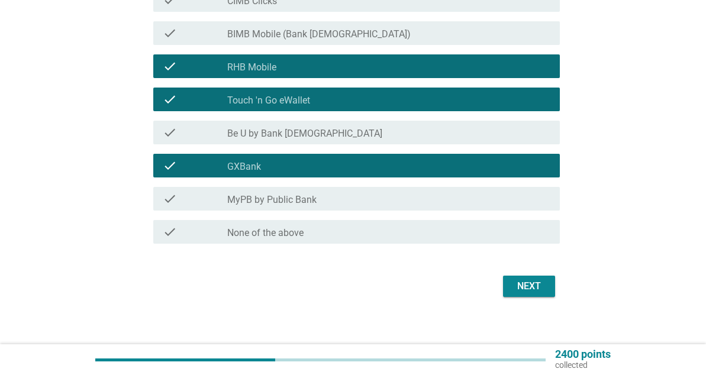
scroll to position [305, 0]
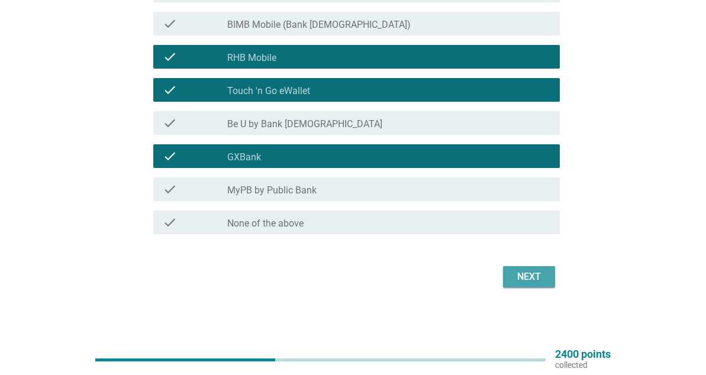
click at [535, 283] on div "Next" at bounding box center [529, 277] width 33 height 14
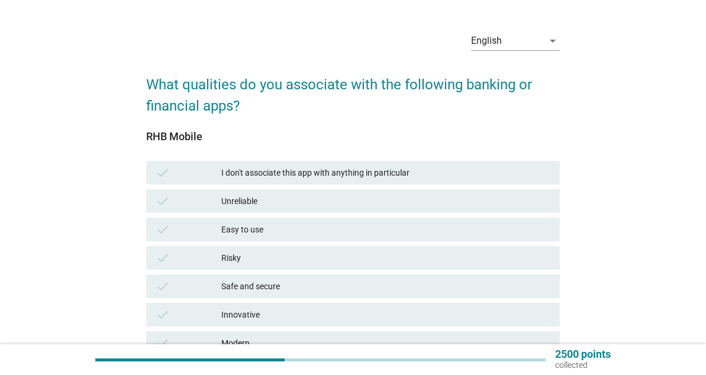
scroll to position [59, 0]
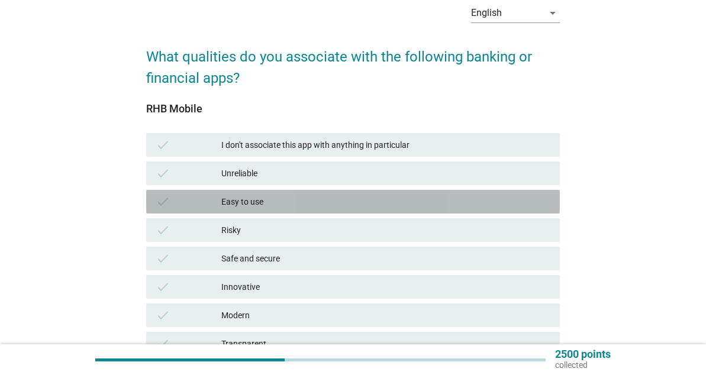
click at [275, 192] on div "check Easy to use" at bounding box center [353, 202] width 414 height 24
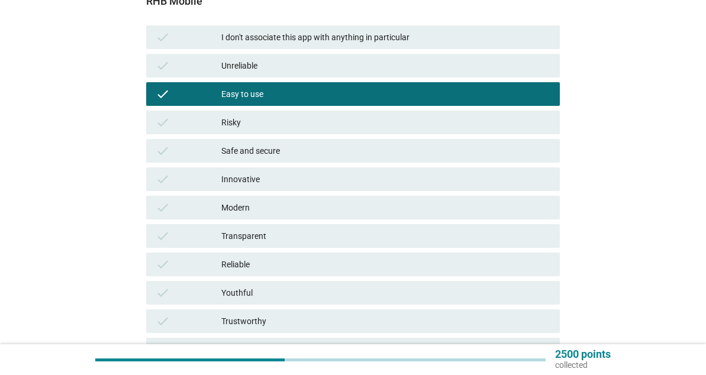
scroll to position [178, 0]
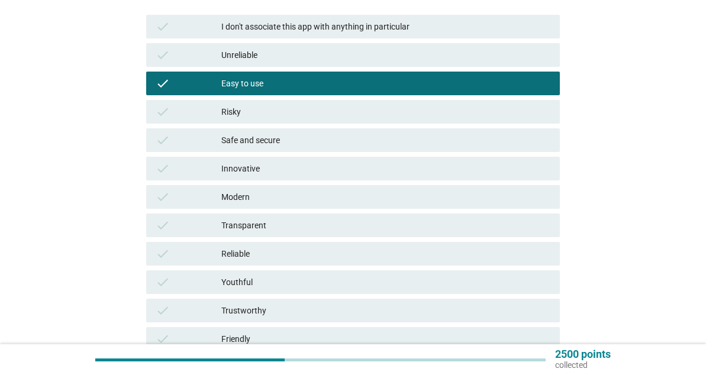
click at [303, 131] on div "check Safe and secure" at bounding box center [353, 140] width 414 height 24
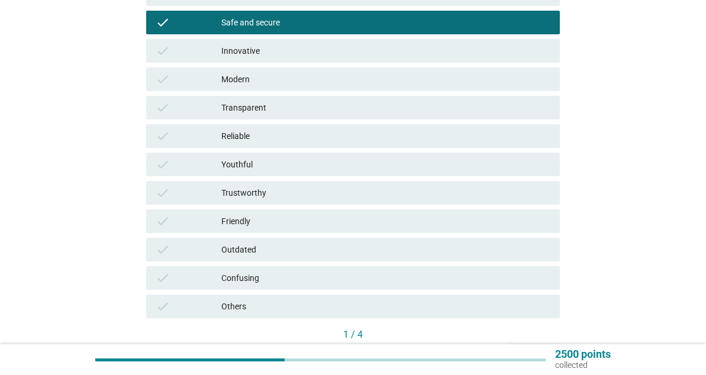
scroll to position [296, 0]
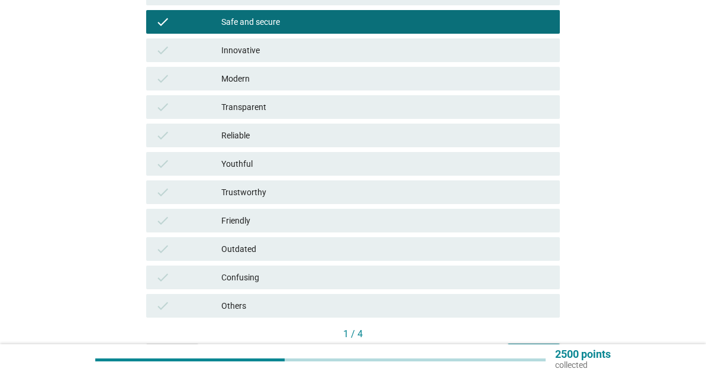
click at [369, 206] on div "check Trustworthy" at bounding box center [353, 192] width 418 height 28
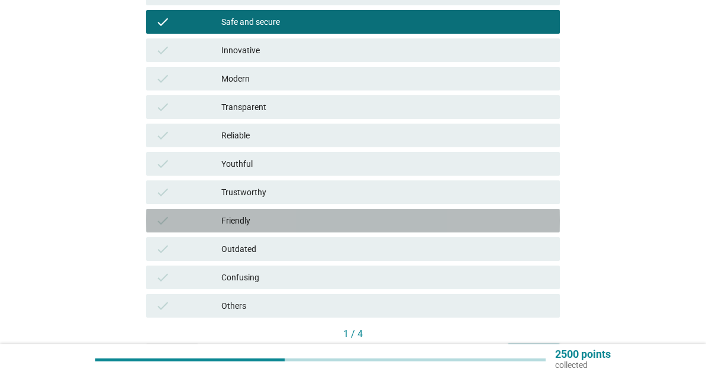
click at [395, 216] on div "Friendly" at bounding box center [385, 221] width 329 height 14
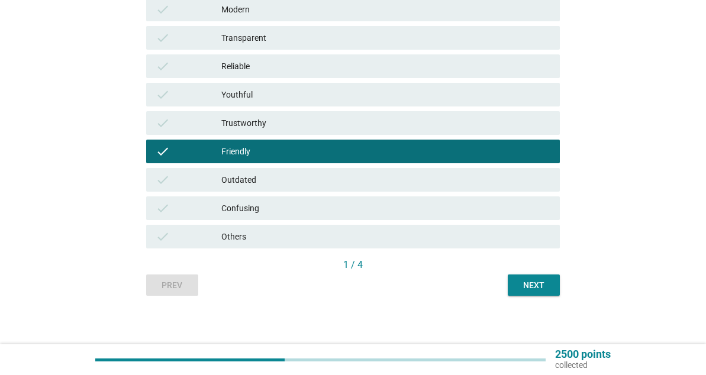
scroll to position [370, 0]
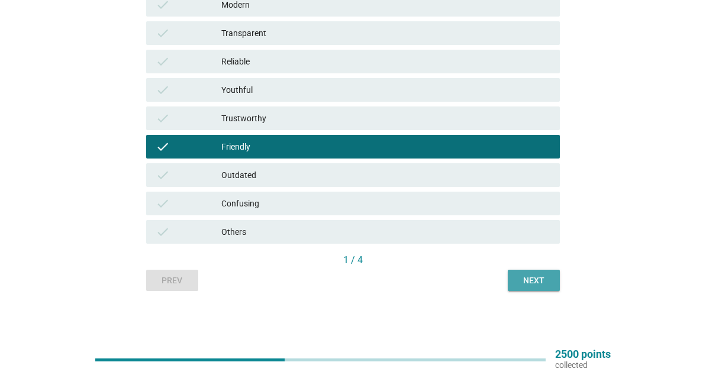
click at [536, 283] on div "Next" at bounding box center [533, 281] width 33 height 12
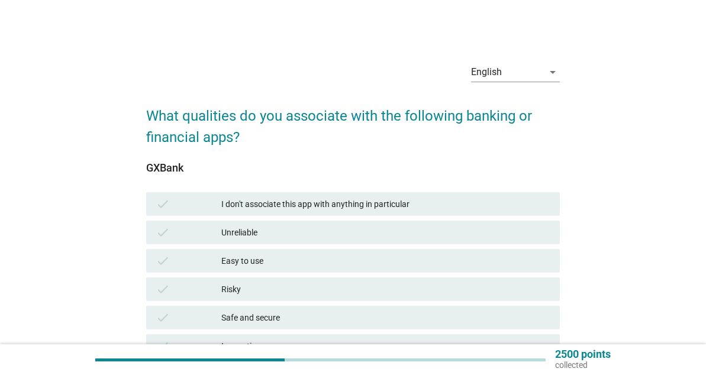
scroll to position [59, 0]
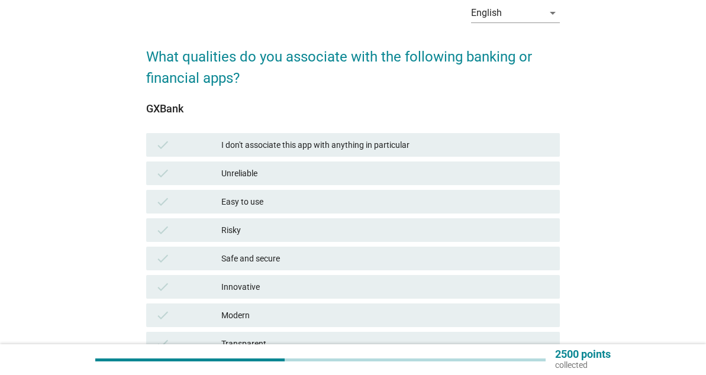
click at [277, 199] on div "Easy to use" at bounding box center [385, 202] width 329 height 14
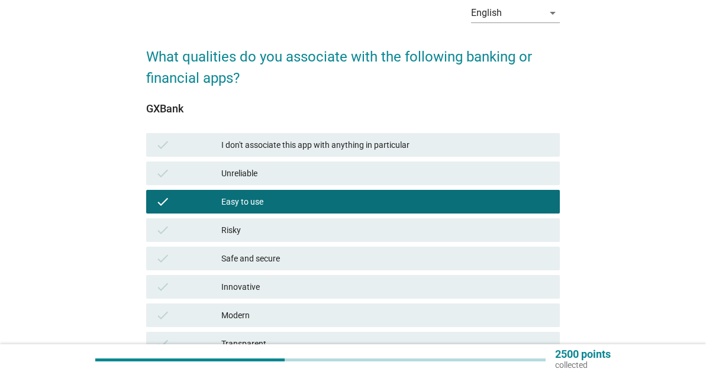
click at [292, 250] on div "check Safe and secure" at bounding box center [353, 259] width 414 height 24
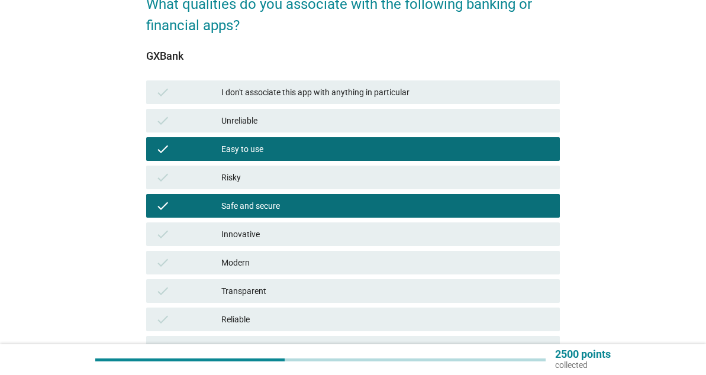
scroll to position [178, 0]
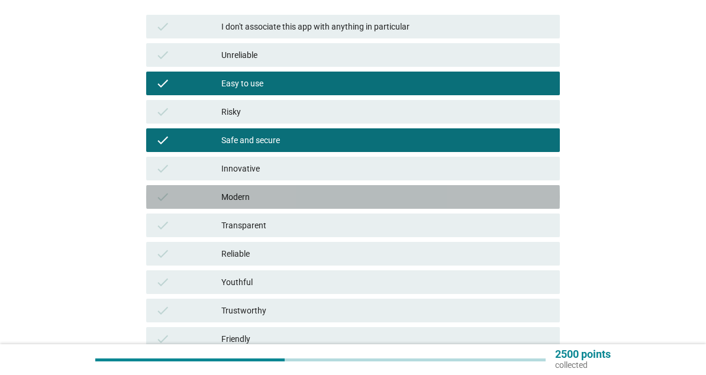
click at [296, 191] on div "Modern" at bounding box center [385, 197] width 329 height 14
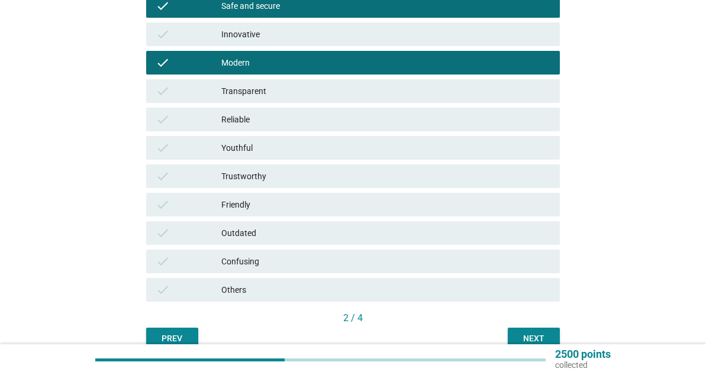
scroll to position [355, 0]
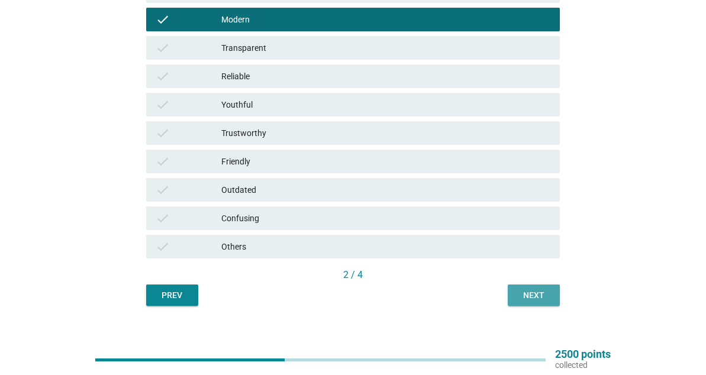
click at [510, 298] on button "Next" at bounding box center [534, 295] width 52 height 21
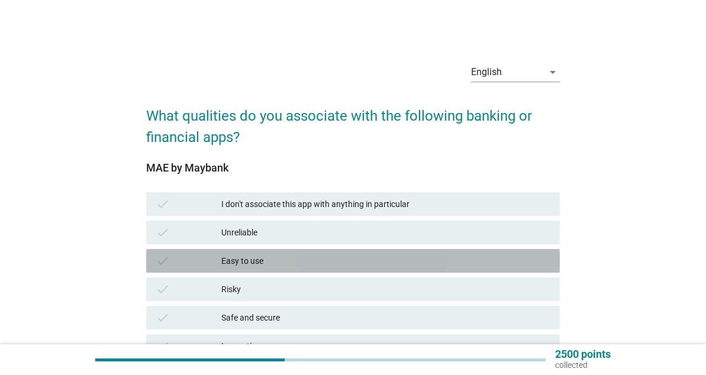
click at [260, 262] on div "Easy to use" at bounding box center [385, 261] width 329 height 14
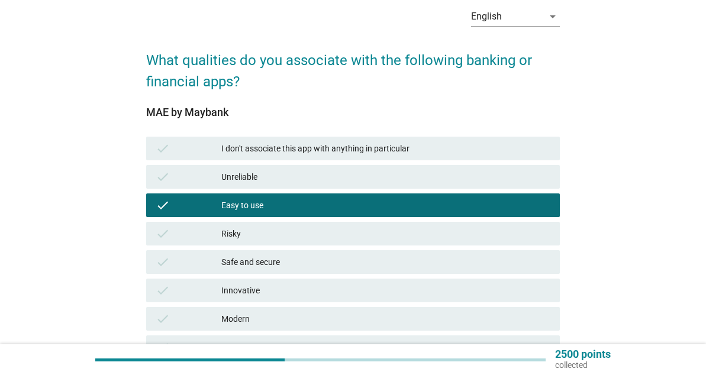
scroll to position [118, 0]
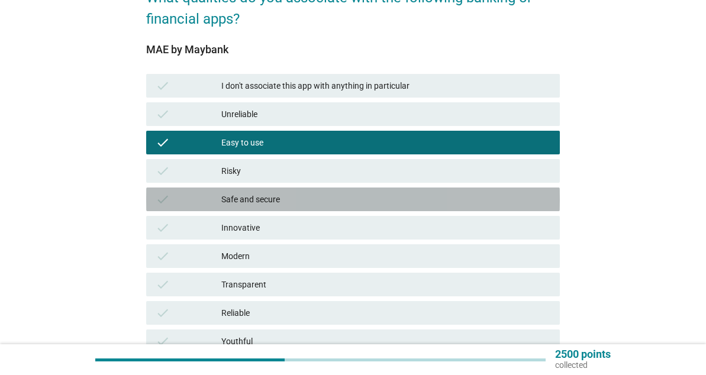
drag, startPoint x: 274, startPoint y: 195, endPoint x: 270, endPoint y: 212, distance: 18.1
click at [273, 195] on div "Safe and secure" at bounding box center [385, 199] width 329 height 14
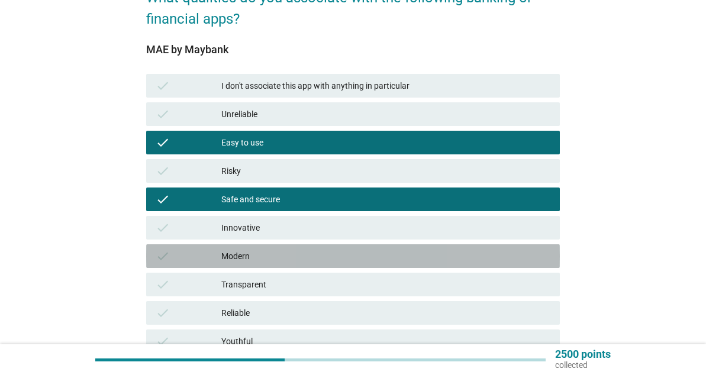
click at [281, 259] on div "Modern" at bounding box center [385, 256] width 329 height 14
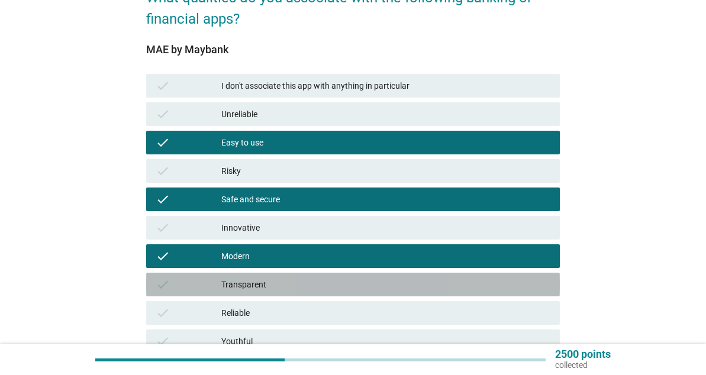
click at [298, 290] on div "Transparent" at bounding box center [385, 285] width 329 height 14
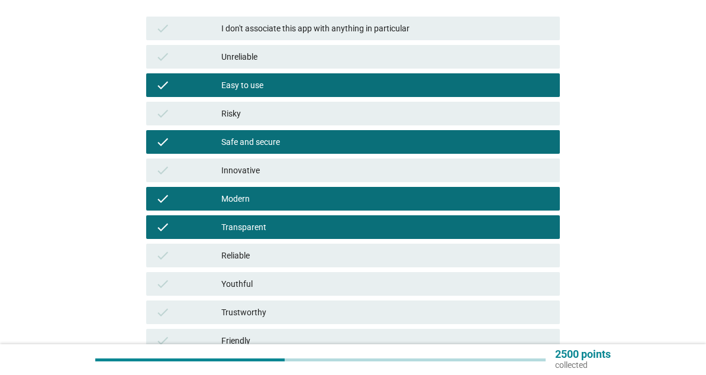
scroll to position [355, 0]
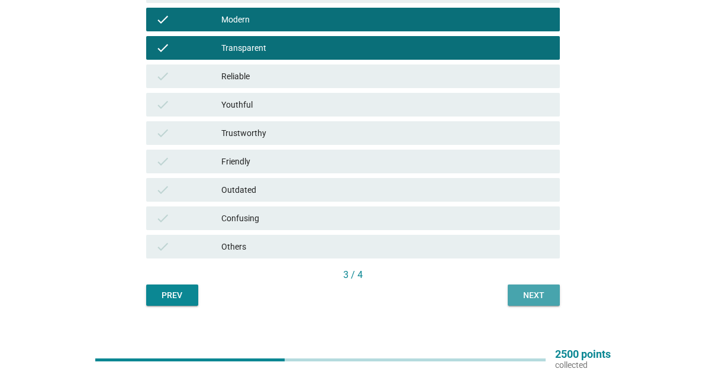
click at [526, 301] on div "Next" at bounding box center [533, 295] width 33 height 12
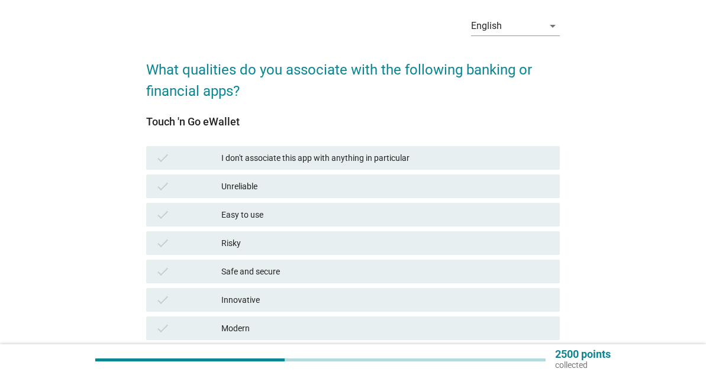
scroll to position [59, 0]
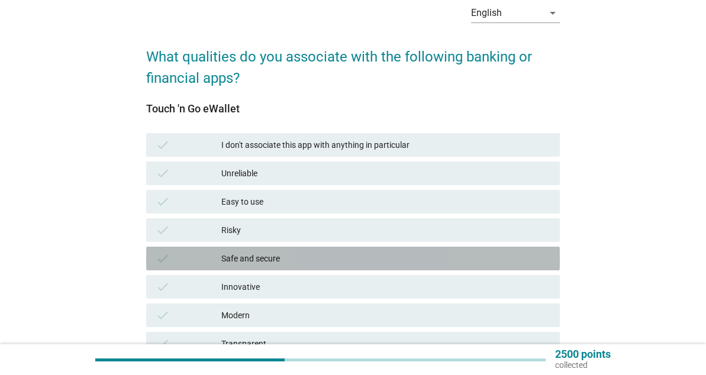
click at [262, 250] on div "check Safe and secure" at bounding box center [353, 259] width 414 height 24
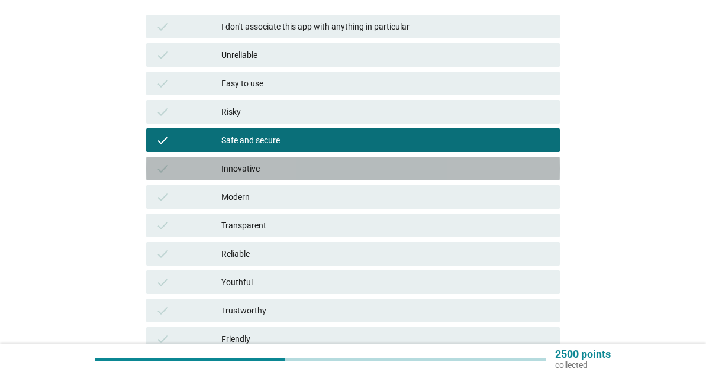
click at [273, 162] on div "Innovative" at bounding box center [385, 169] width 329 height 14
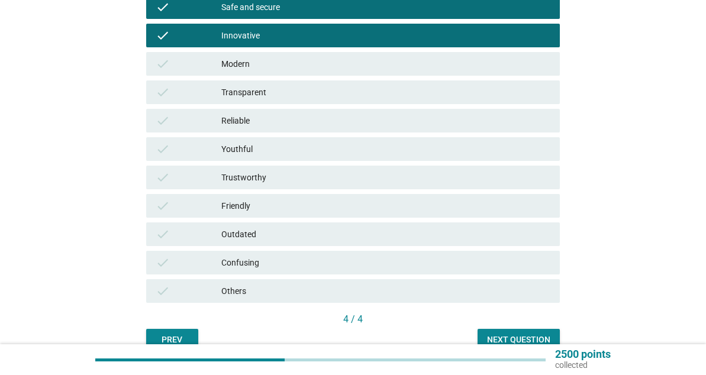
scroll to position [355, 0]
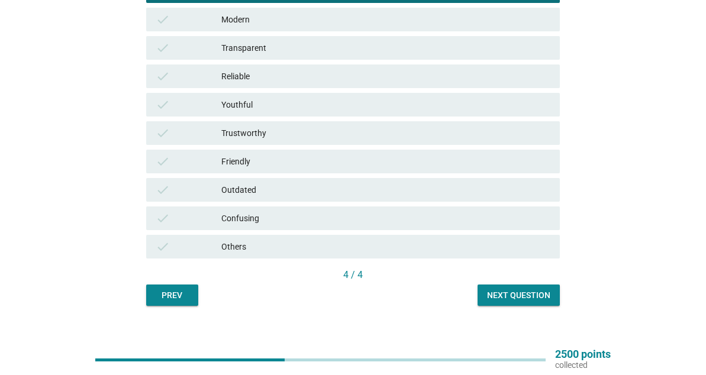
click at [417, 137] on div "Trustworthy" at bounding box center [385, 133] width 329 height 14
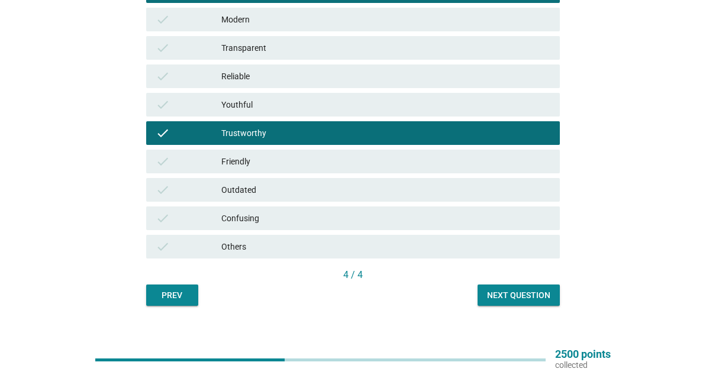
click at [521, 302] on button "Next question" at bounding box center [519, 295] width 82 height 21
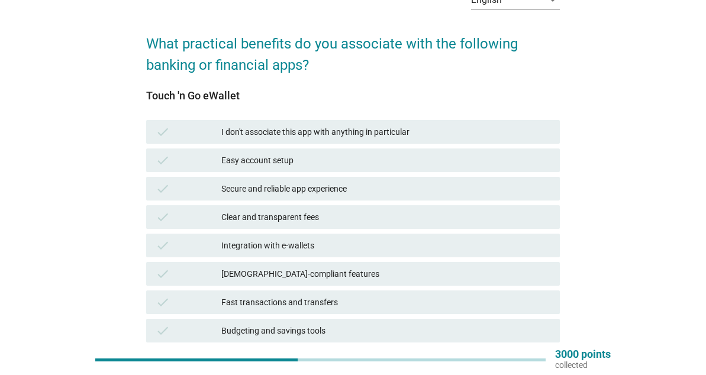
scroll to position [0, 0]
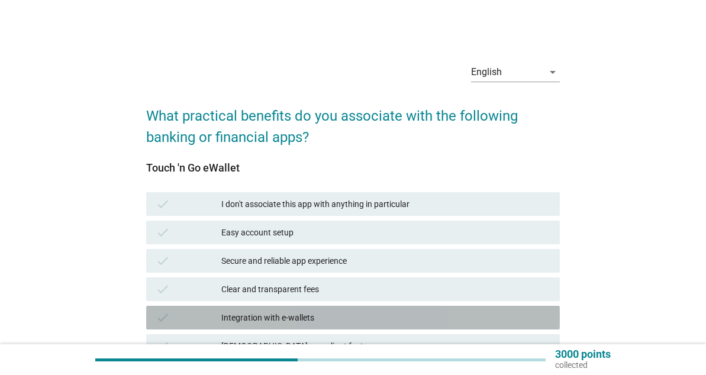
click at [303, 314] on div "Integration with e-wallets" at bounding box center [385, 318] width 329 height 14
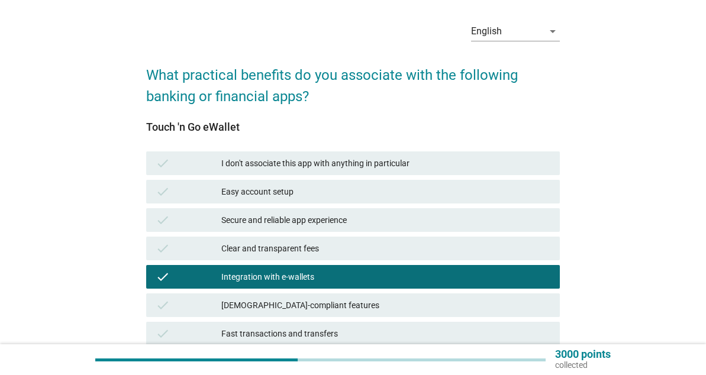
scroll to position [59, 0]
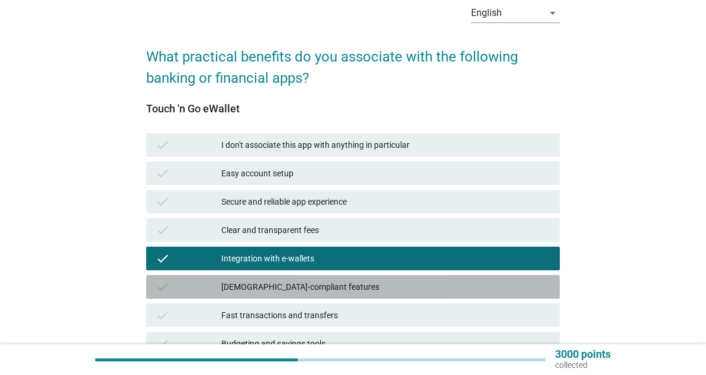
click at [323, 278] on div "check [DEMOGRAPHIC_DATA]-compliant features" at bounding box center [353, 287] width 414 height 24
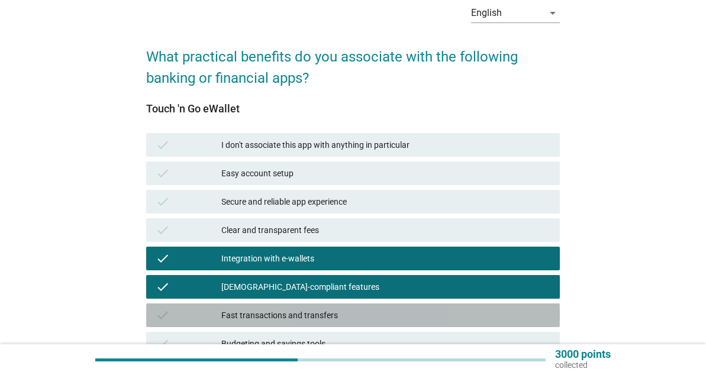
click at [322, 313] on div "Fast transactions and transfers" at bounding box center [385, 315] width 329 height 14
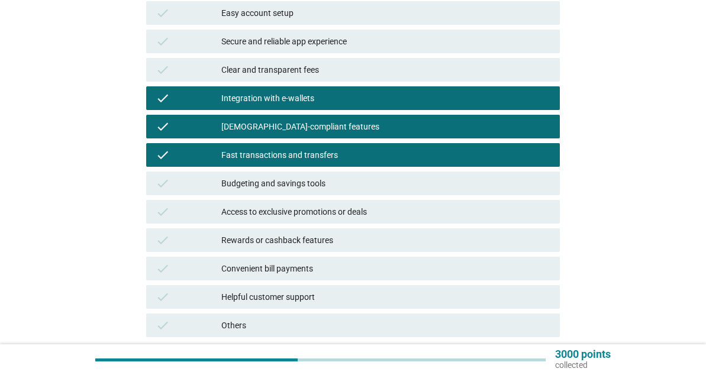
scroll to position [313, 0]
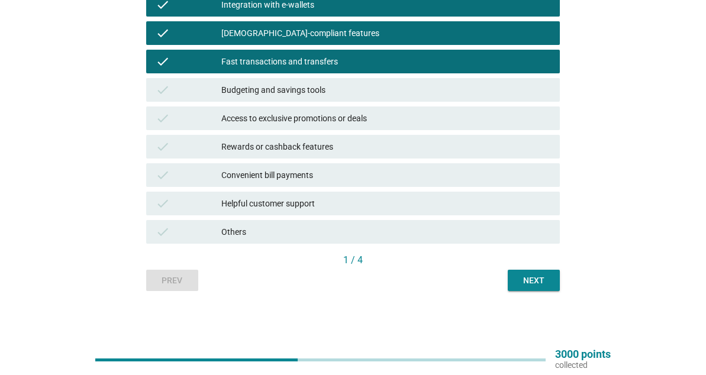
click at [523, 275] on div "Next" at bounding box center [533, 281] width 33 height 12
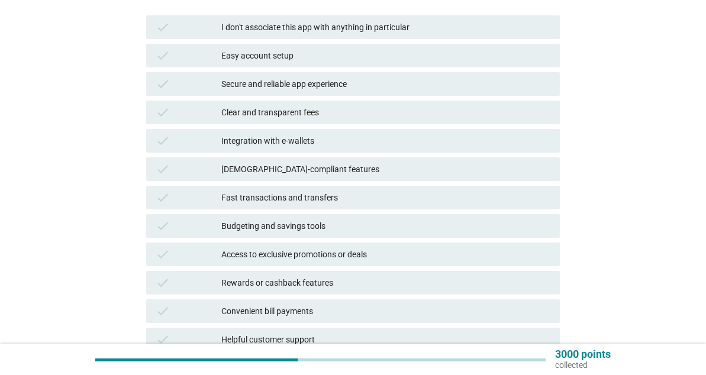
scroll to position [178, 0]
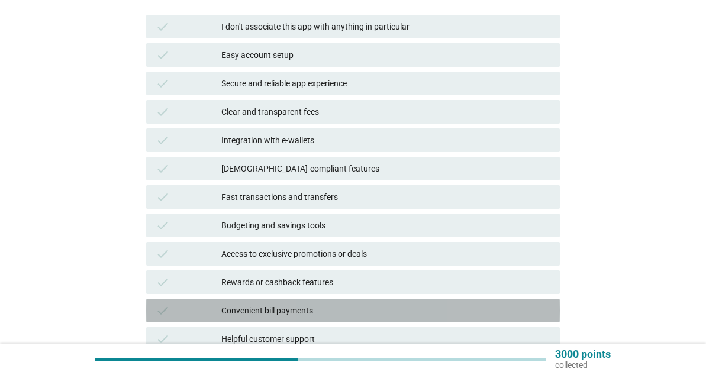
click at [334, 301] on div "check Convenient bill payments" at bounding box center [353, 311] width 414 height 24
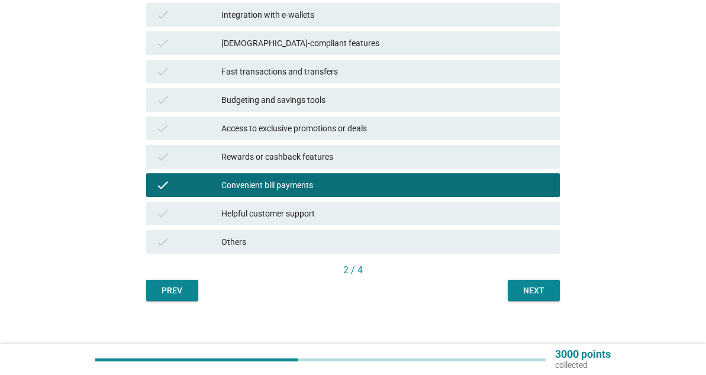
scroll to position [313, 0]
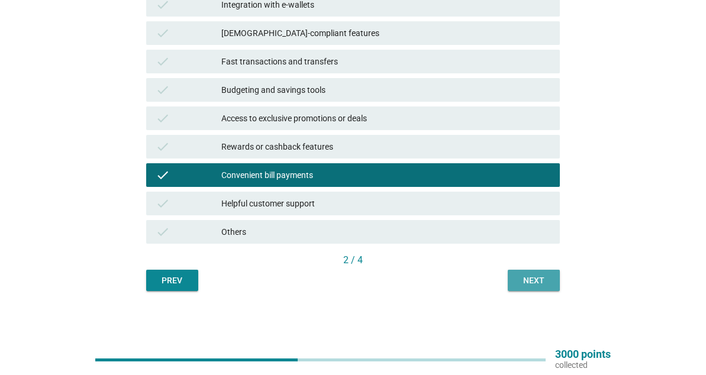
click at [526, 275] on div "Next" at bounding box center [533, 281] width 33 height 12
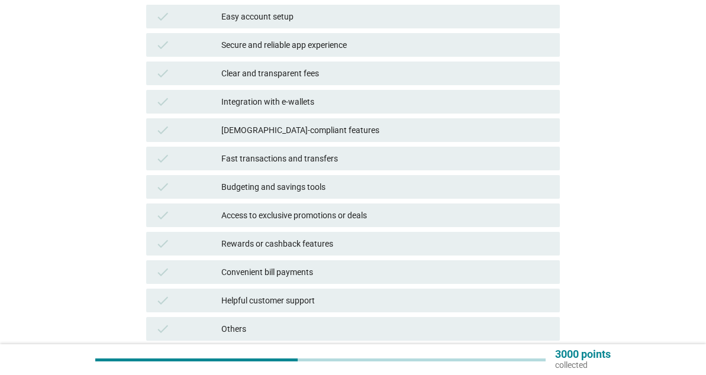
scroll to position [237, 0]
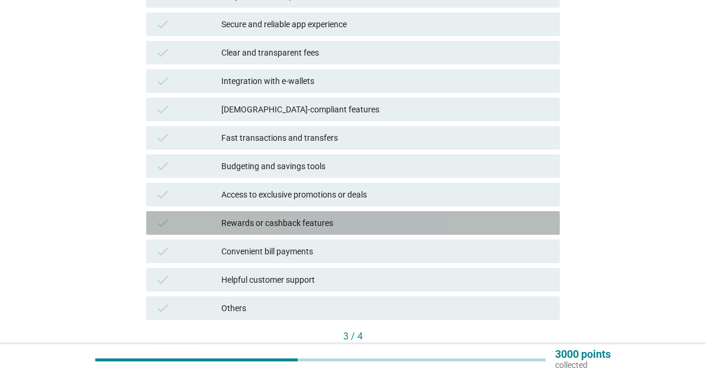
click at [333, 223] on div "Rewards or cashback features" at bounding box center [385, 223] width 329 height 14
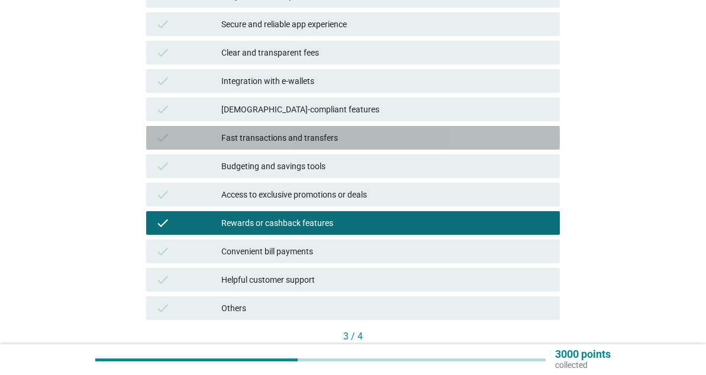
click at [465, 130] on div "check Fast transactions and transfers" at bounding box center [353, 138] width 414 height 24
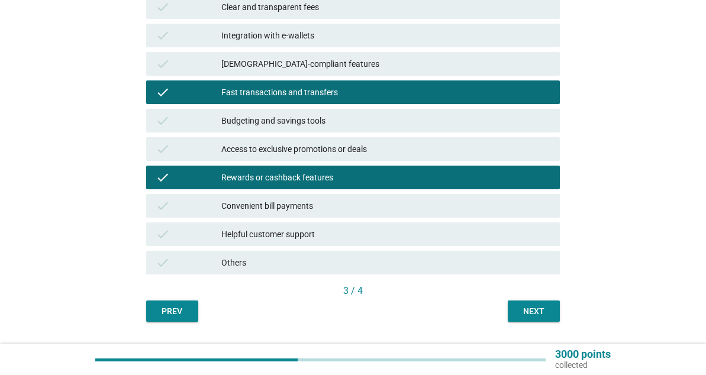
scroll to position [313, 0]
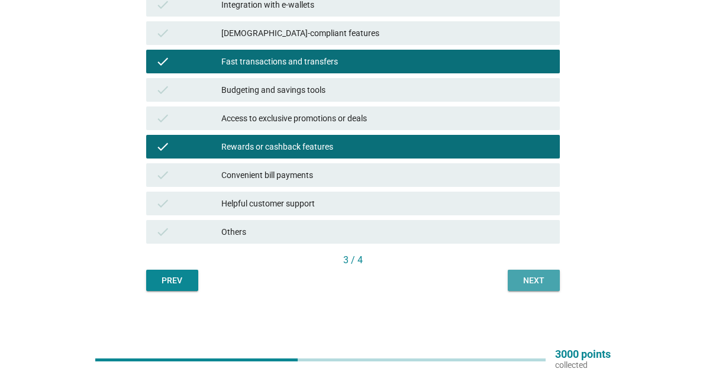
click at [544, 275] on div "Next" at bounding box center [533, 281] width 33 height 12
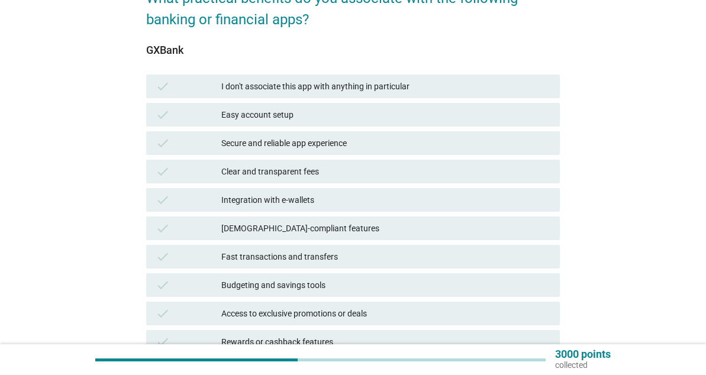
scroll to position [118, 0]
click at [339, 115] on div "Easy account setup" at bounding box center [385, 114] width 329 height 14
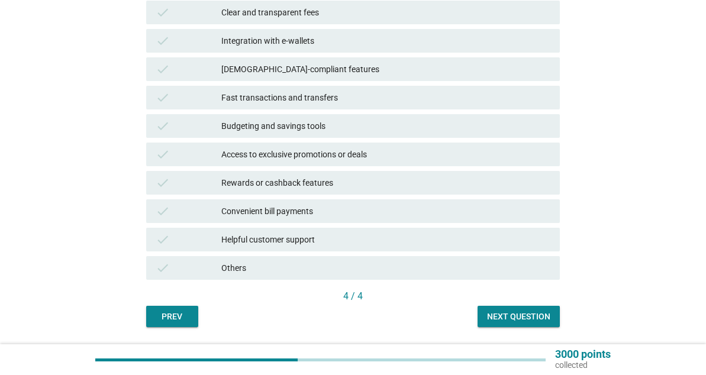
scroll to position [296, 0]
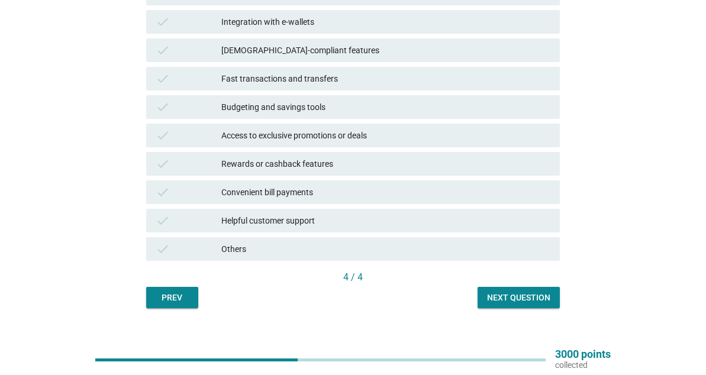
click at [506, 290] on button "Next question" at bounding box center [519, 297] width 82 height 21
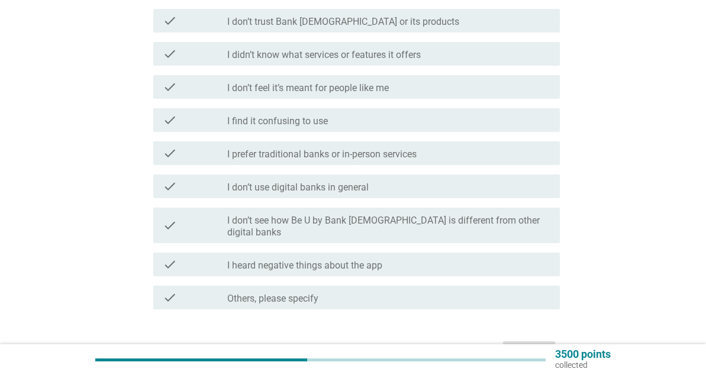
click at [347, 260] on label "I heard negative things about the app" at bounding box center [304, 266] width 155 height 12
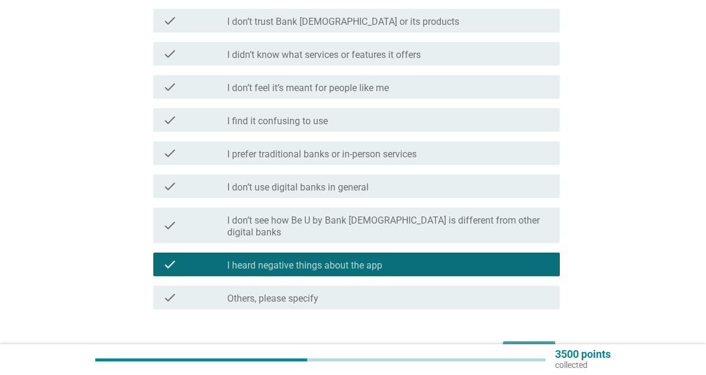
click at [524, 345] on div "Next" at bounding box center [529, 352] width 33 height 14
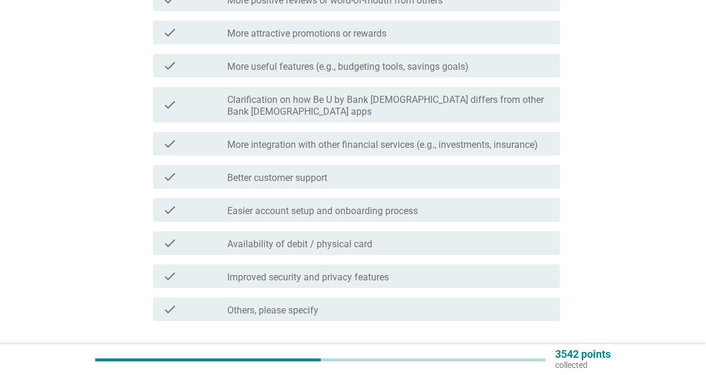
scroll to position [0, 0]
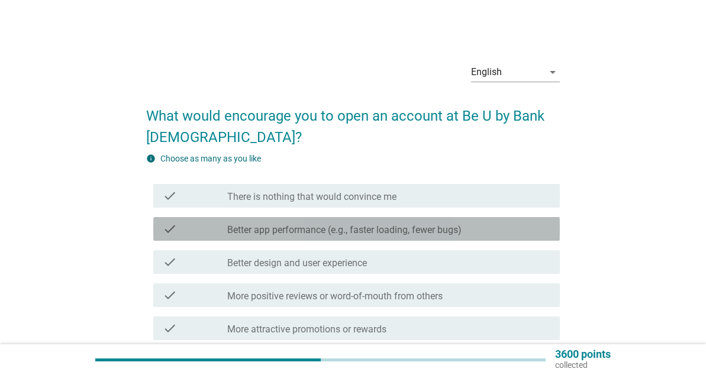
click at [383, 230] on label "Better app performance (e.g., faster loading, fewer bugs)" at bounding box center [344, 230] width 234 height 12
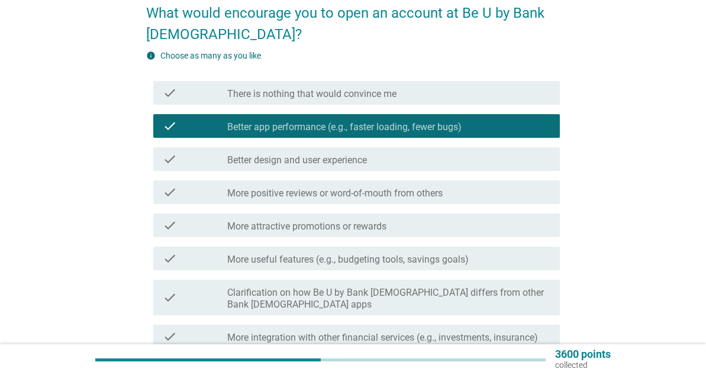
scroll to position [118, 0]
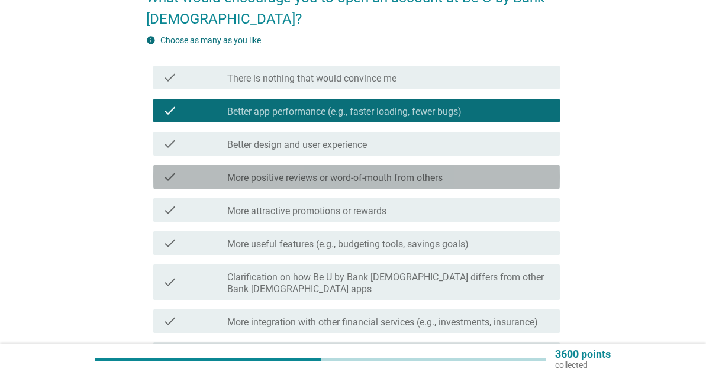
click at [373, 180] on label "More positive reviews or word-of-mouth from others" at bounding box center [334, 178] width 215 height 12
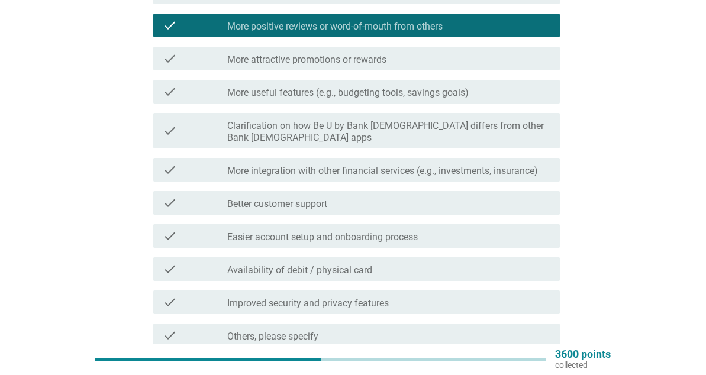
scroll to position [237, 0]
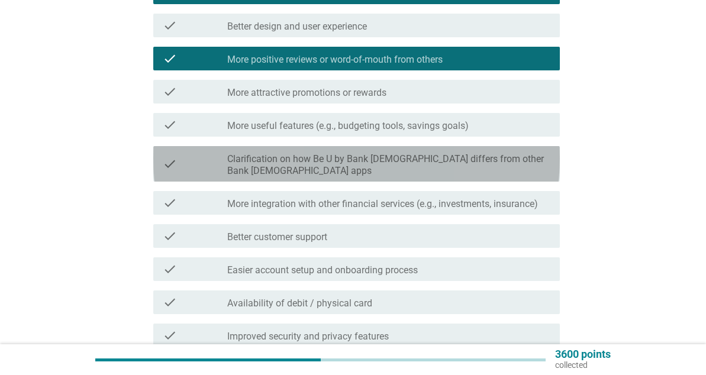
click at [403, 162] on label "Clarification on how Be U by Bank [DEMOGRAPHIC_DATA] differs from other Bank [D…" at bounding box center [388, 165] width 323 height 24
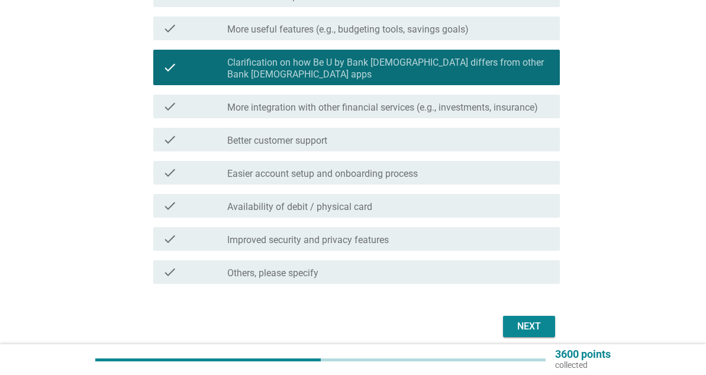
scroll to position [371, 0]
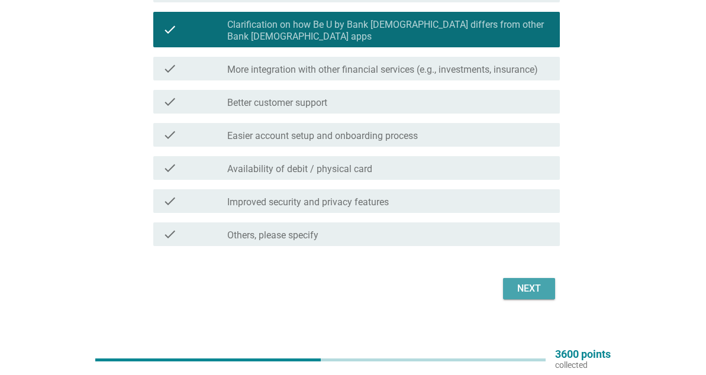
click at [542, 282] on div "Next" at bounding box center [529, 289] width 33 height 14
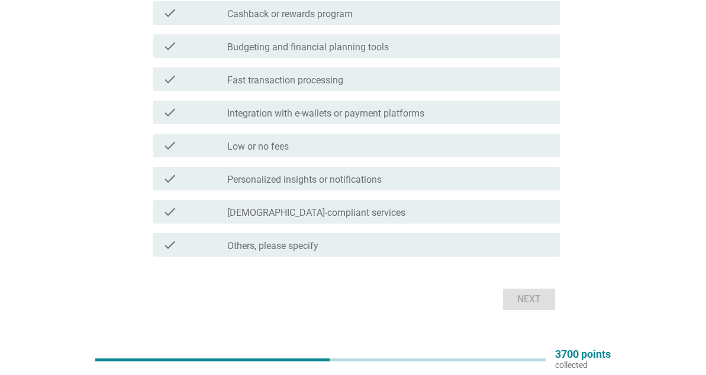
scroll to position [355, 0]
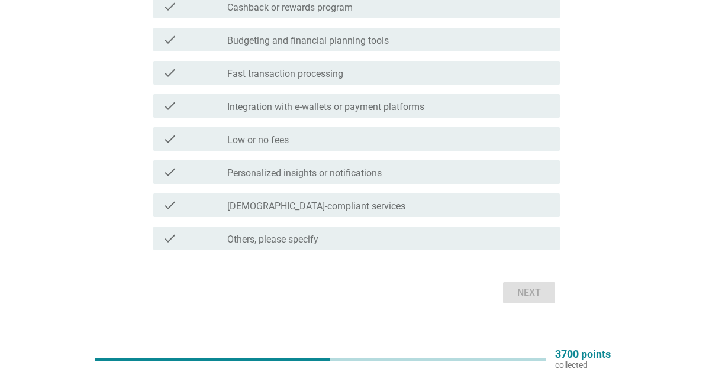
click at [312, 210] on label "[DEMOGRAPHIC_DATA]-compliant services" at bounding box center [316, 207] width 178 height 12
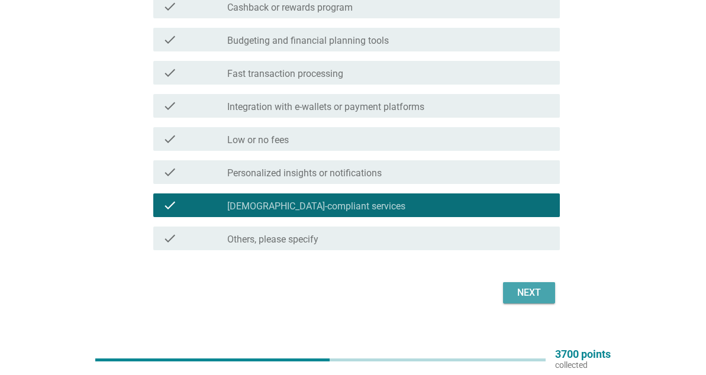
click at [528, 293] on div "Next" at bounding box center [529, 293] width 33 height 14
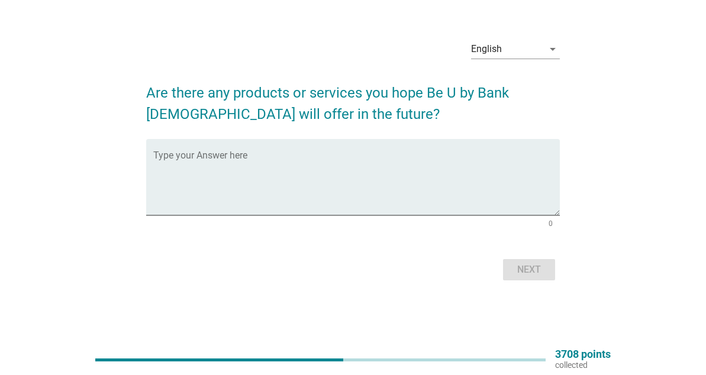
scroll to position [0, 0]
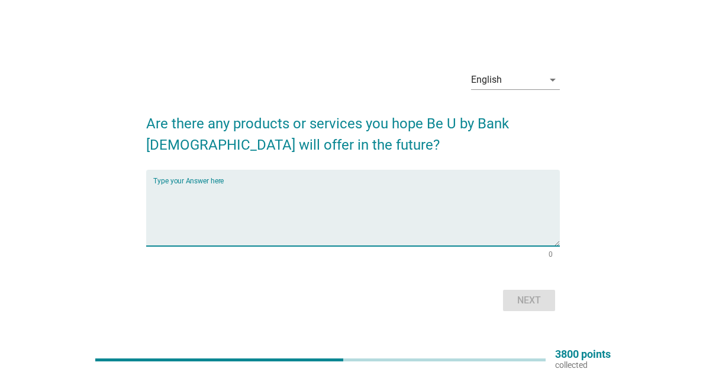
click at [271, 207] on textarea "Type your Answer here" at bounding box center [356, 215] width 407 height 62
type textarea "Integration with other apps"
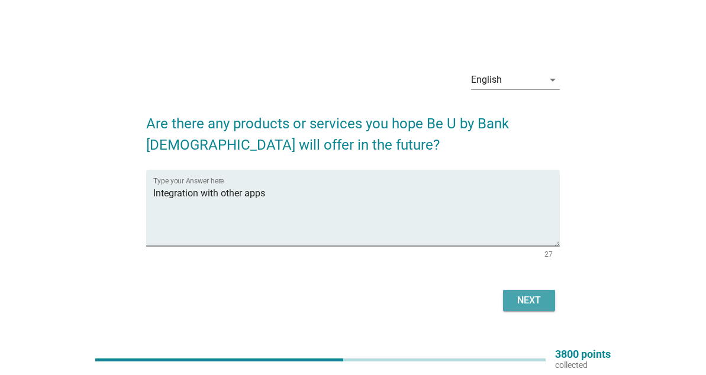
click at [522, 307] on div "Next" at bounding box center [529, 301] width 33 height 14
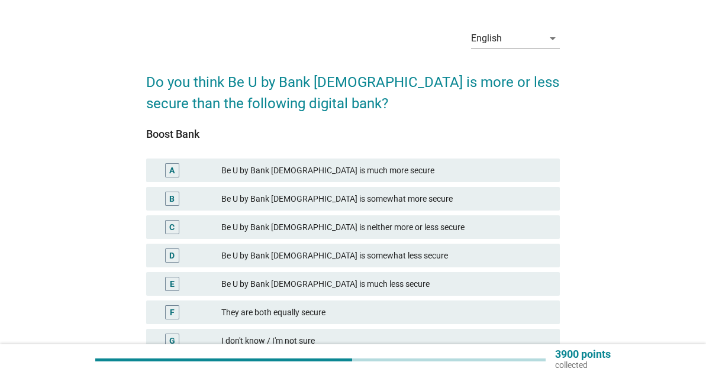
scroll to position [59, 0]
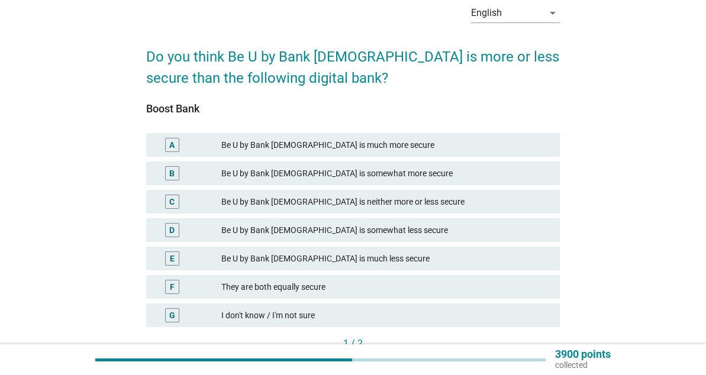
click at [318, 314] on div "I don't know / I'm not sure" at bounding box center [385, 315] width 329 height 14
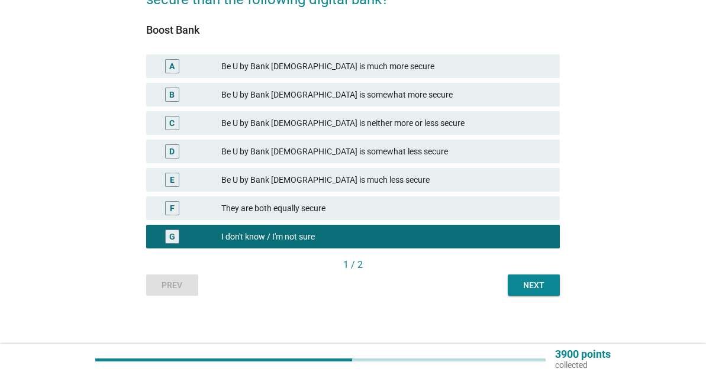
scroll to position [143, 0]
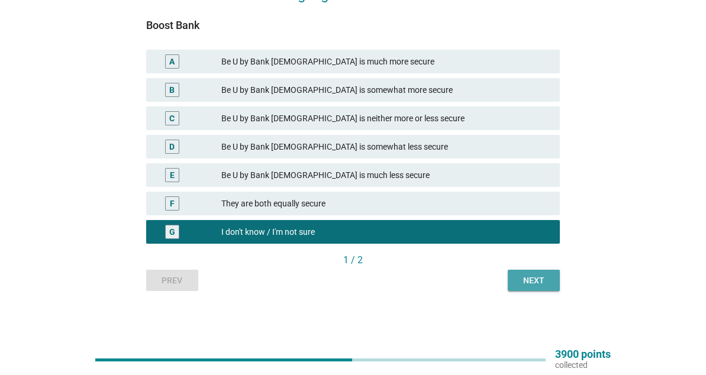
click at [526, 286] on div "Next" at bounding box center [533, 281] width 33 height 12
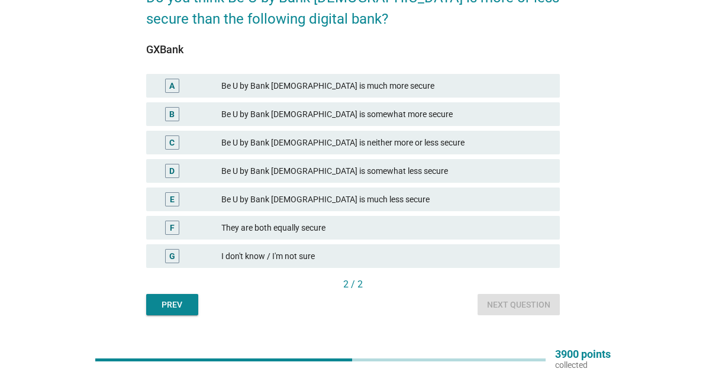
scroll to position [59, 0]
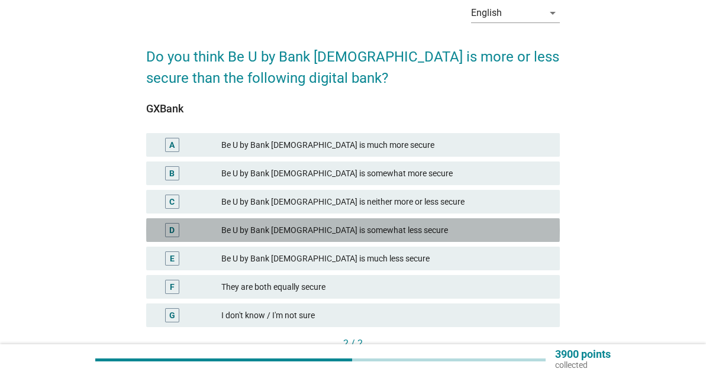
click at [366, 227] on div "Be U by Bank [DEMOGRAPHIC_DATA] is somewhat less secure" at bounding box center [385, 230] width 329 height 14
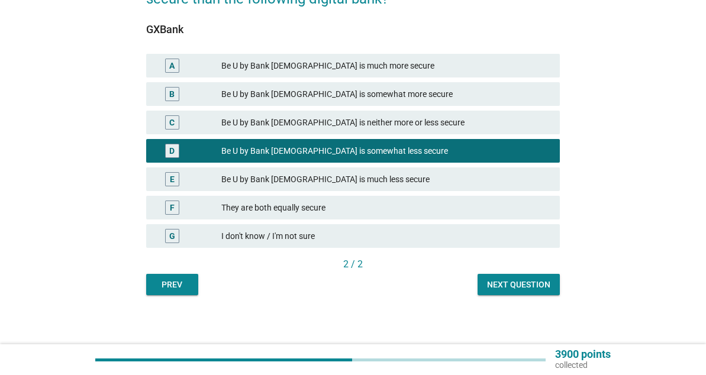
scroll to position [143, 0]
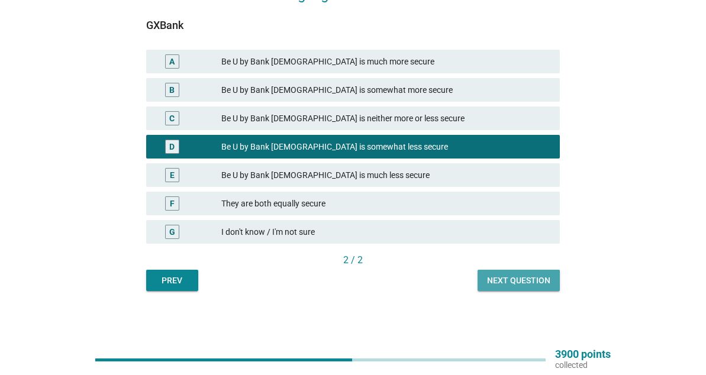
click at [492, 279] on div "Next question" at bounding box center [518, 281] width 63 height 12
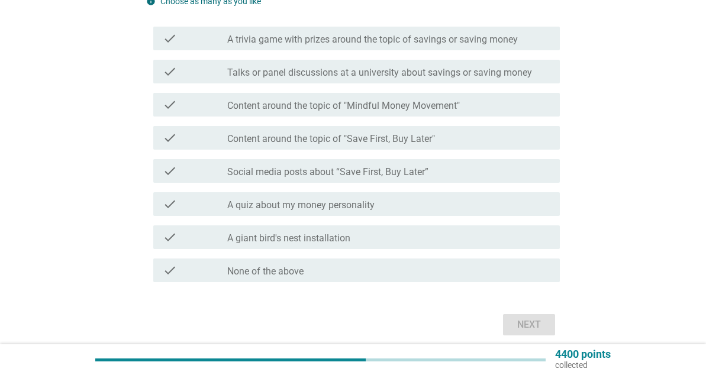
scroll to position [178, 0]
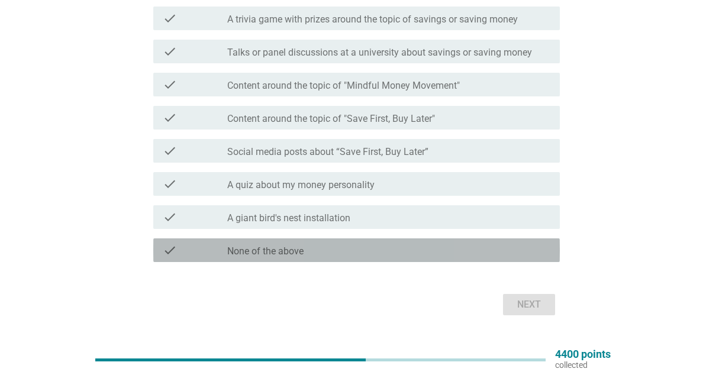
click at [321, 253] on div "check_box_outline_blank None of the above" at bounding box center [388, 250] width 323 height 14
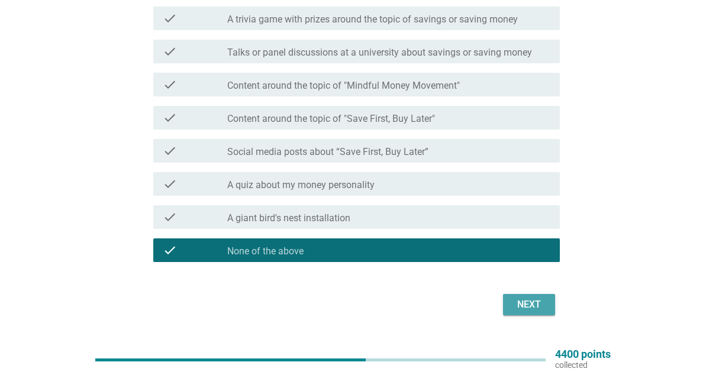
click at [513, 302] on div "Next" at bounding box center [529, 305] width 33 height 14
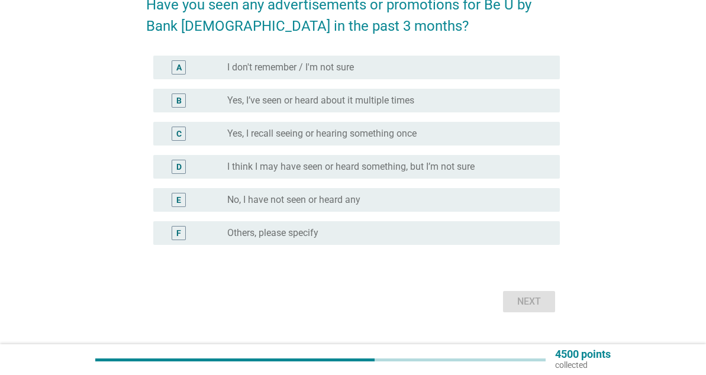
scroll to position [118, 0]
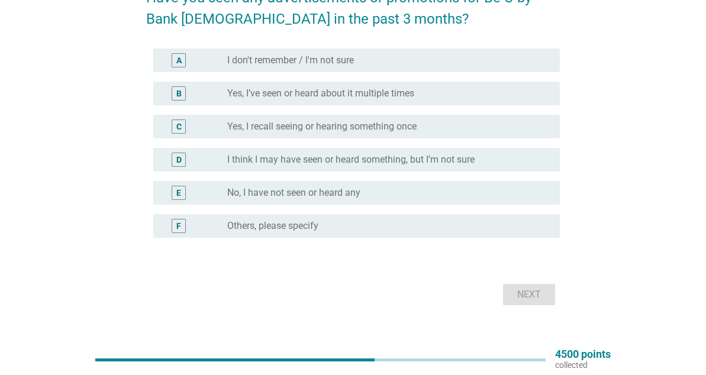
click at [306, 190] on label "No, I have not seen or heard any" at bounding box center [293, 193] width 133 height 12
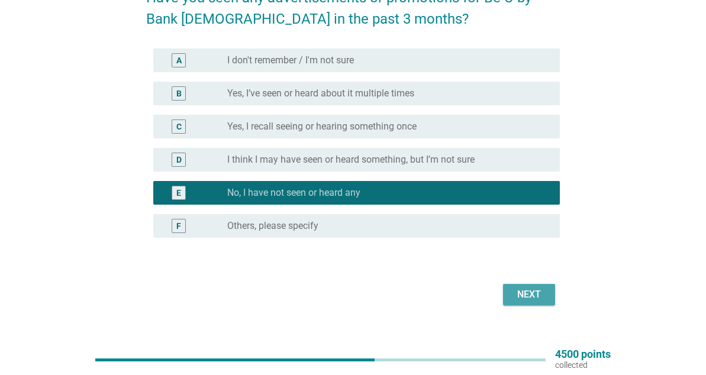
click at [518, 292] on div "Next" at bounding box center [529, 295] width 33 height 14
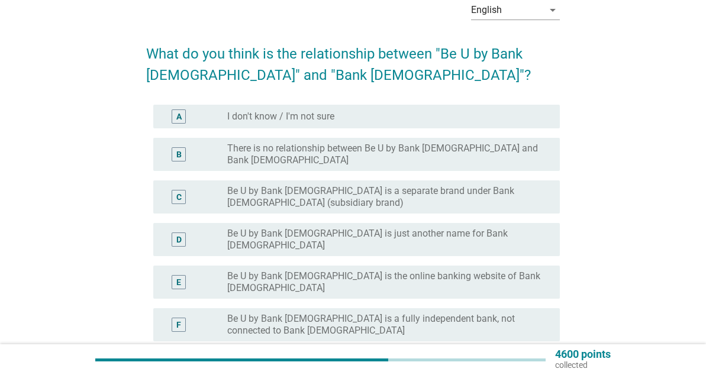
scroll to position [59, 0]
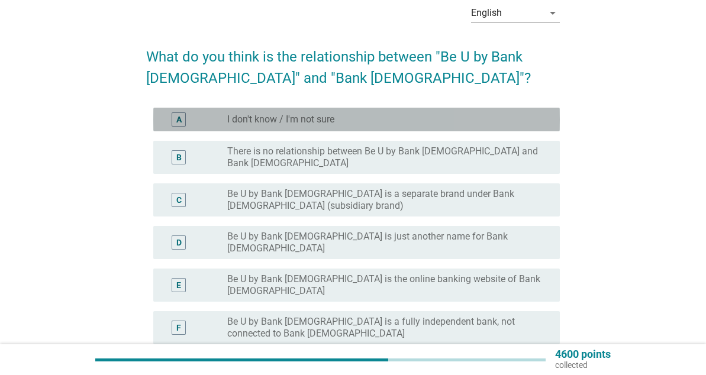
click at [339, 115] on div "radio_button_unchecked I don't know / I'm not sure" at bounding box center [384, 120] width 314 height 12
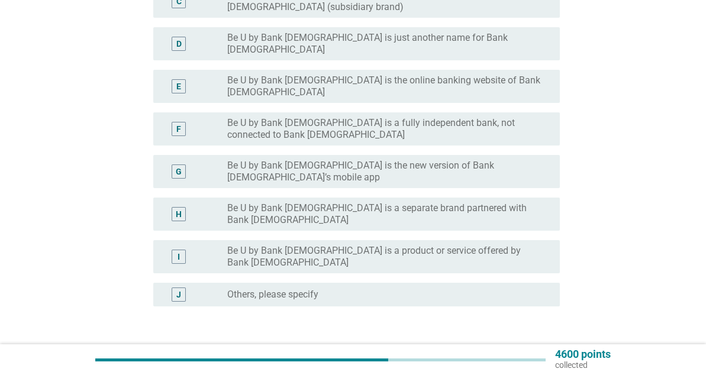
scroll to position [288, 0]
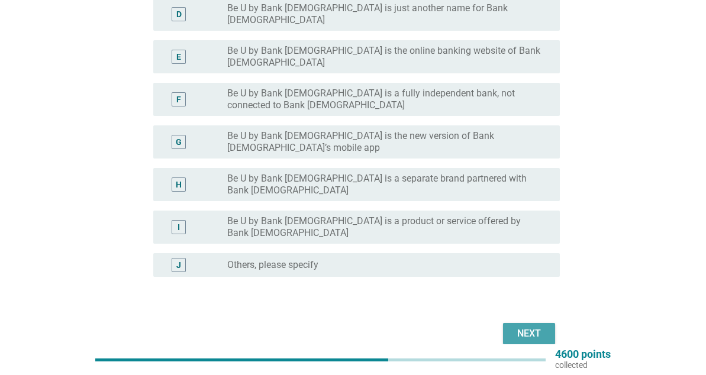
click at [542, 327] on div "Next" at bounding box center [529, 334] width 33 height 14
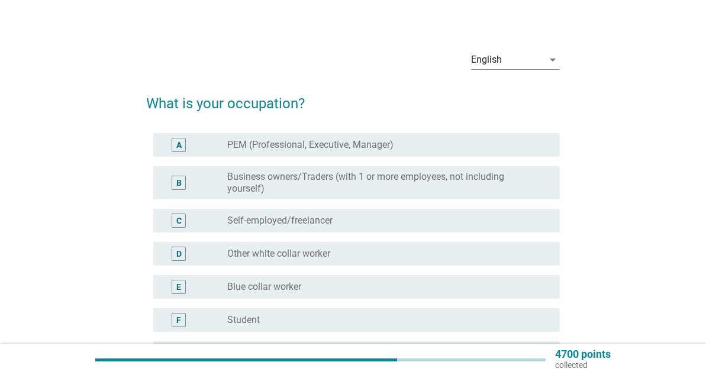
scroll to position [0, 0]
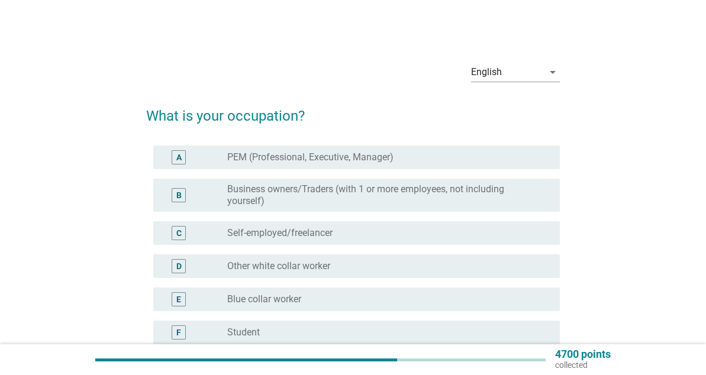
click at [372, 157] on label "PEM (Professional, Executive, Manager)" at bounding box center [310, 158] width 166 height 12
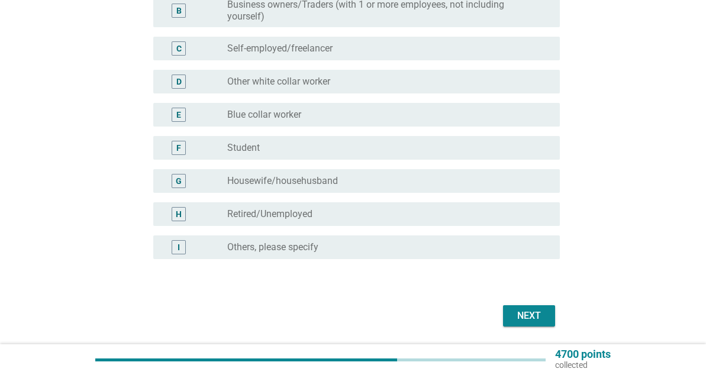
scroll to position [224, 0]
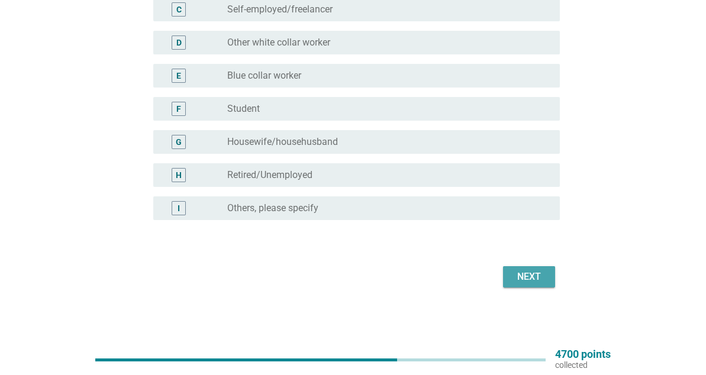
click at [506, 284] on button "Next" at bounding box center [529, 276] width 52 height 21
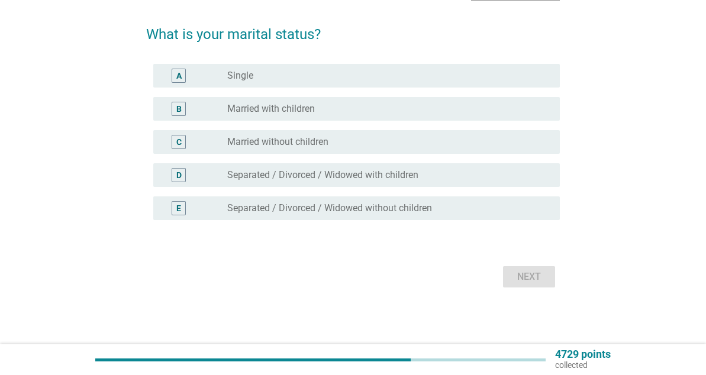
scroll to position [0, 0]
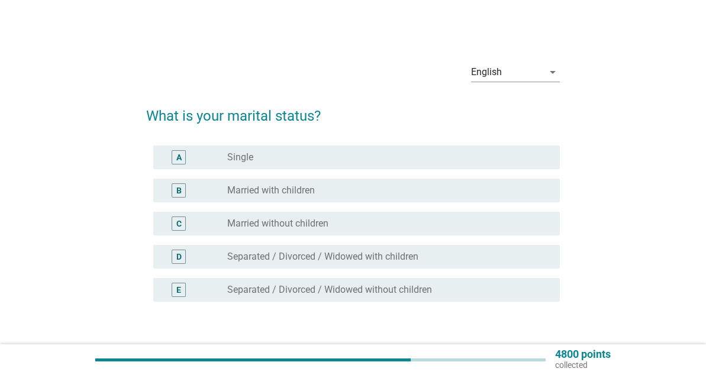
click at [341, 181] on div "B radio_button_unchecked Married with children" at bounding box center [356, 191] width 407 height 24
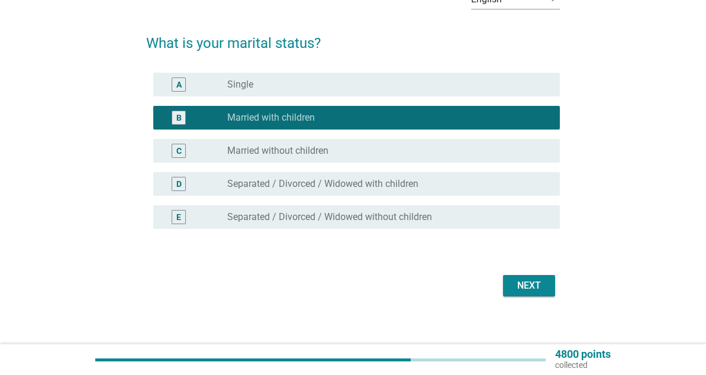
scroll to position [82, 0]
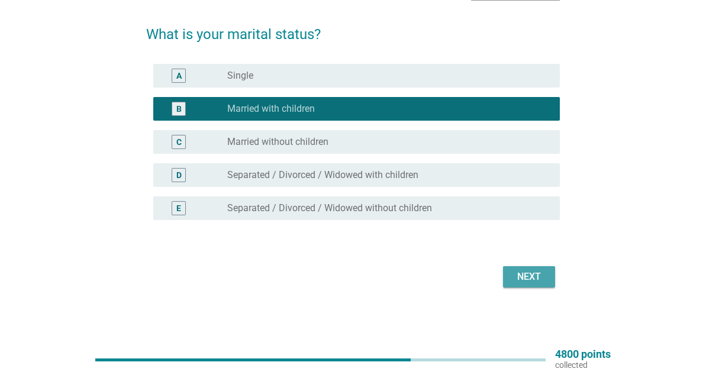
click at [533, 281] on div "Next" at bounding box center [529, 277] width 33 height 14
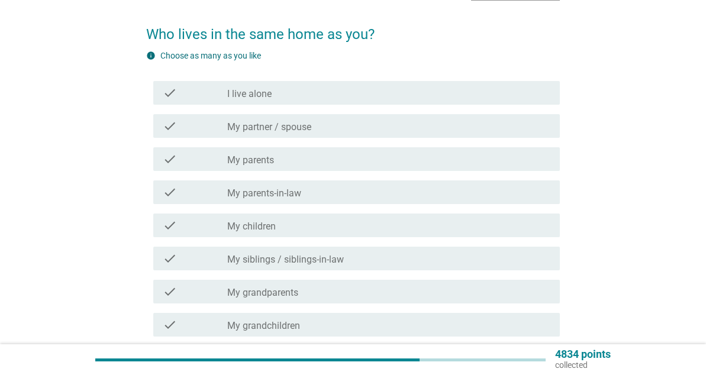
scroll to position [0, 0]
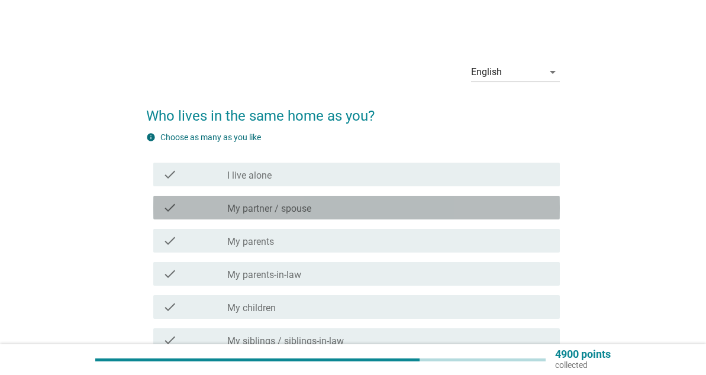
click at [324, 208] on div "check_box_outline_blank My partner / spouse" at bounding box center [388, 208] width 323 height 14
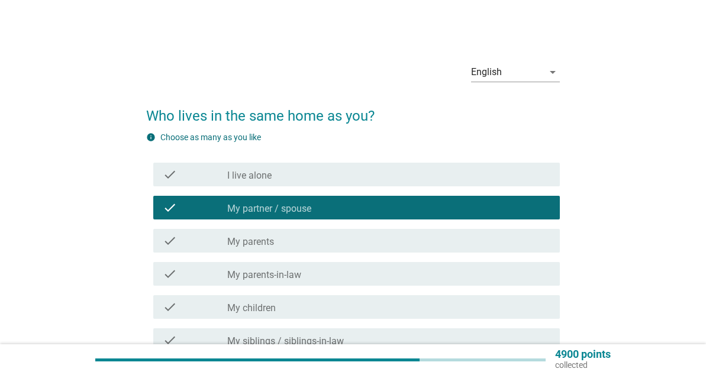
click at [324, 302] on div "check_box_outline_blank My children" at bounding box center [388, 307] width 323 height 14
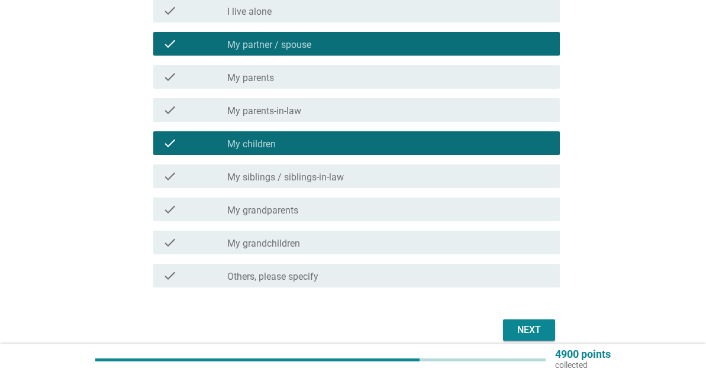
scroll to position [178, 0]
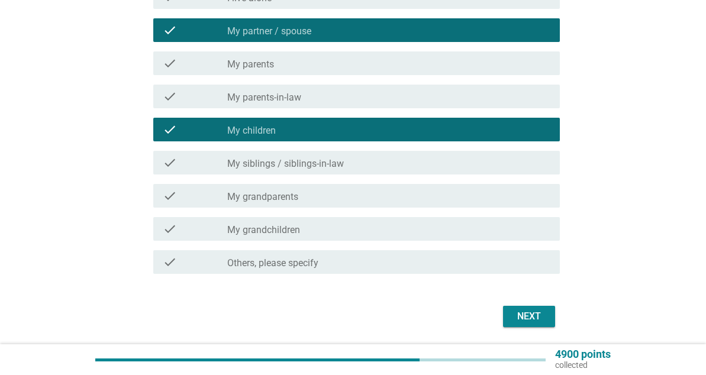
click at [498, 305] on div "Next" at bounding box center [353, 316] width 414 height 28
click at [507, 312] on button "Next" at bounding box center [529, 316] width 52 height 21
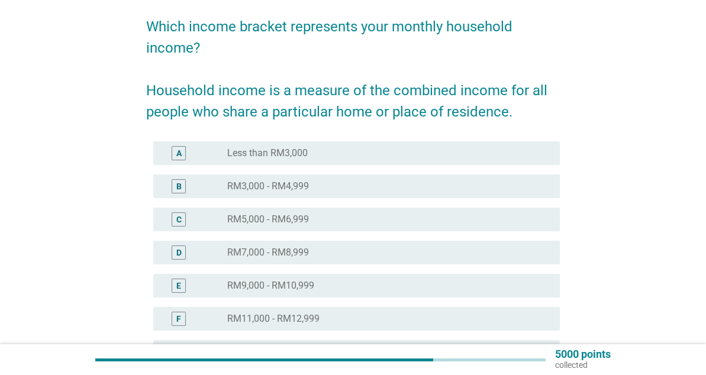
scroll to position [118, 0]
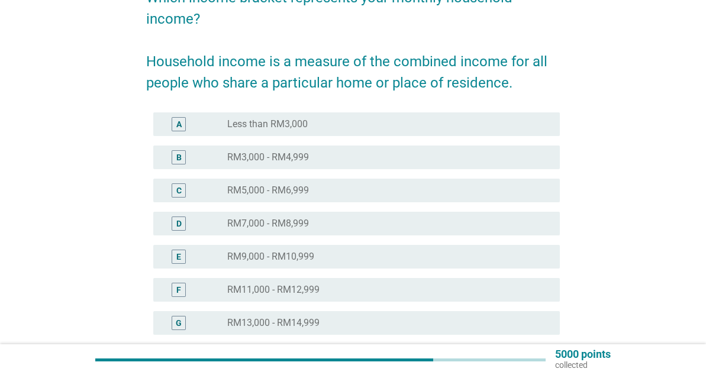
click at [291, 257] on label "RM9,000 - RM10,999" at bounding box center [270, 257] width 87 height 12
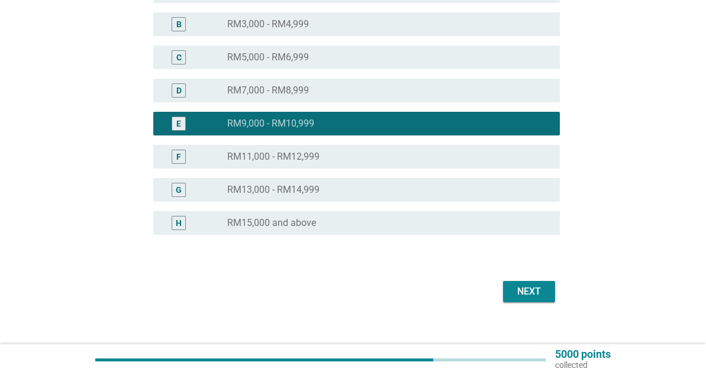
scroll to position [266, 0]
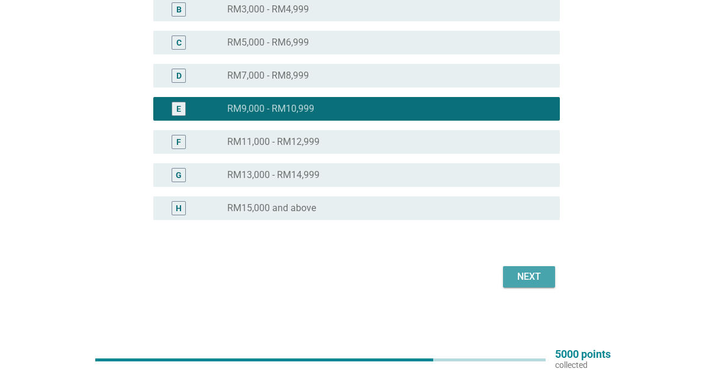
click at [527, 278] on div "Next" at bounding box center [529, 277] width 33 height 14
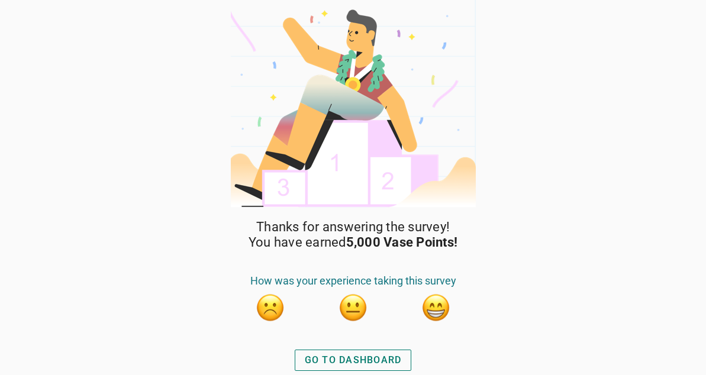
click at [434, 307] on button "button" at bounding box center [436, 308] width 30 height 30
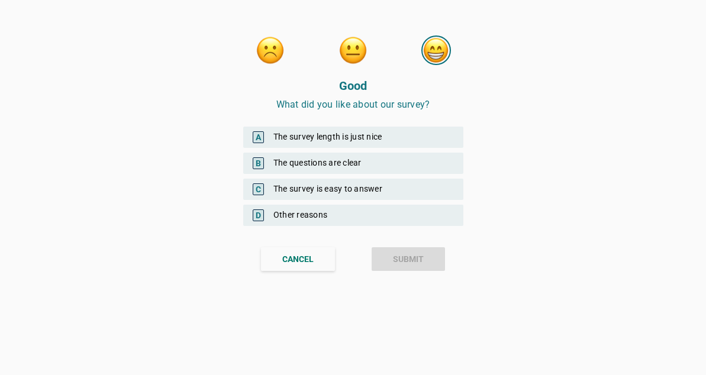
click at [327, 138] on div "A The survey length is just nice" at bounding box center [353, 137] width 220 height 21
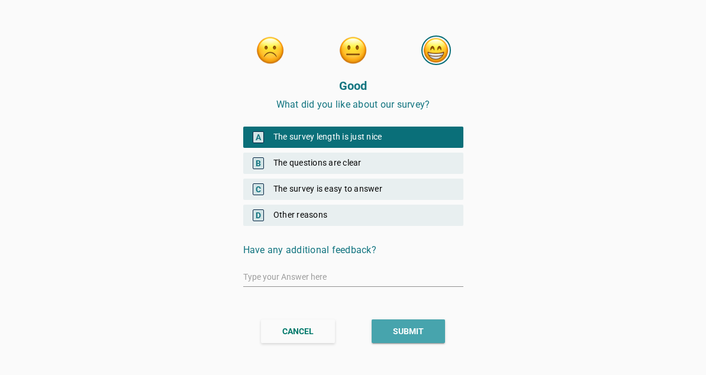
click at [402, 330] on div "SUBMIT" at bounding box center [408, 331] width 31 height 12
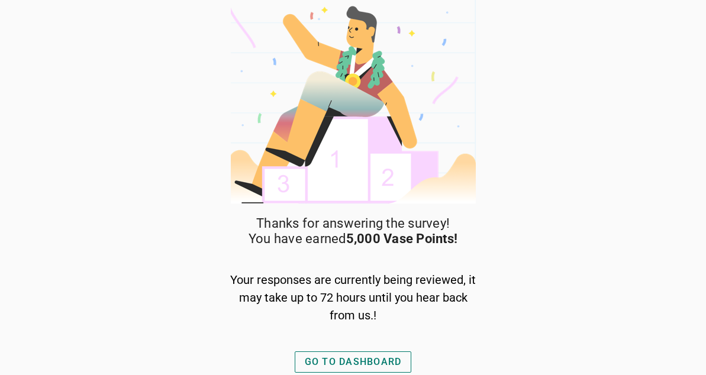
scroll to position [5, 0]
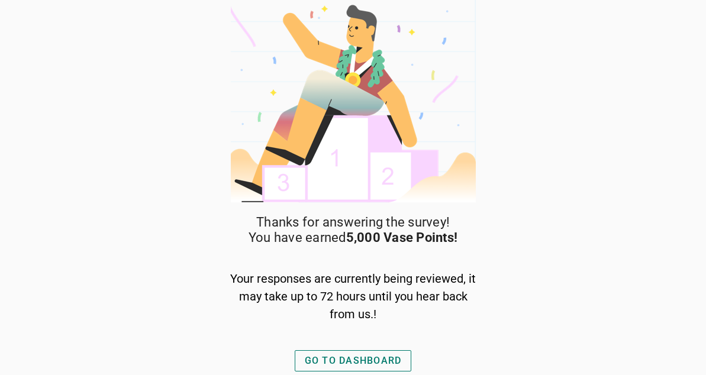
click at [359, 363] on div "GO TO DASHBOARD" at bounding box center [353, 361] width 97 height 14
